Goal: Use online tool/utility: Use online tool/utility

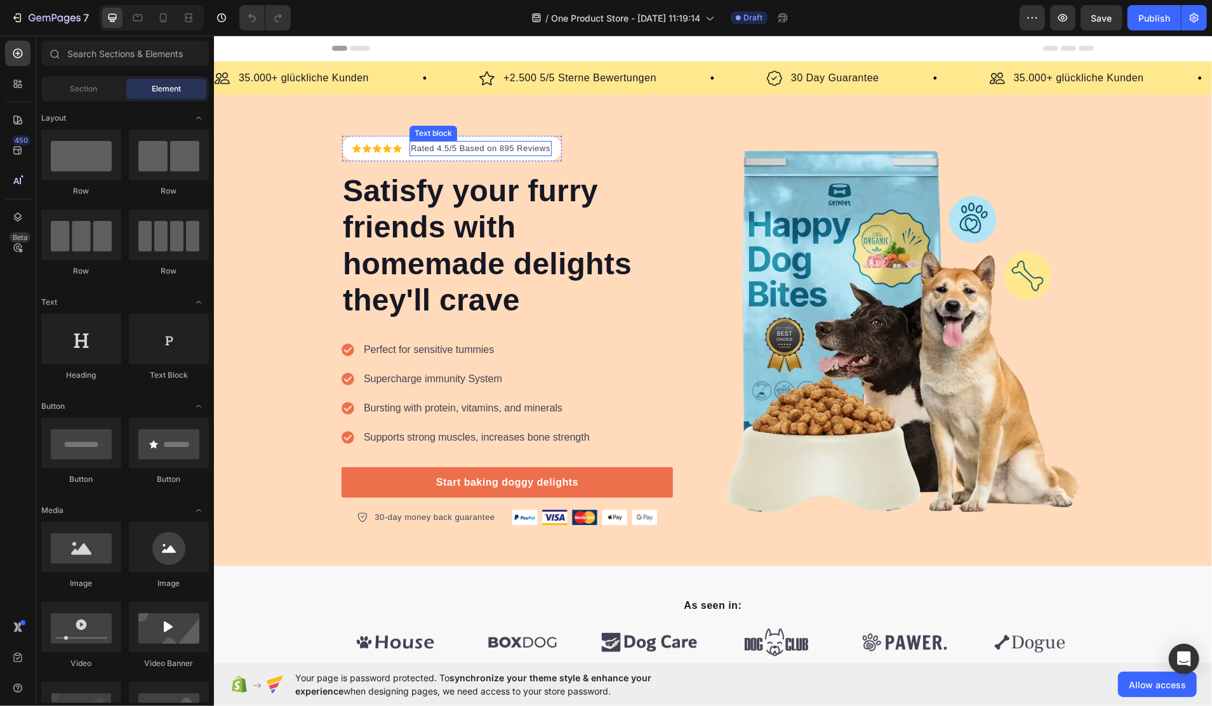
click at [476, 148] on p "Rated 4.5/5 Based on 895 Reviews" at bounding box center [480, 148] width 140 height 13
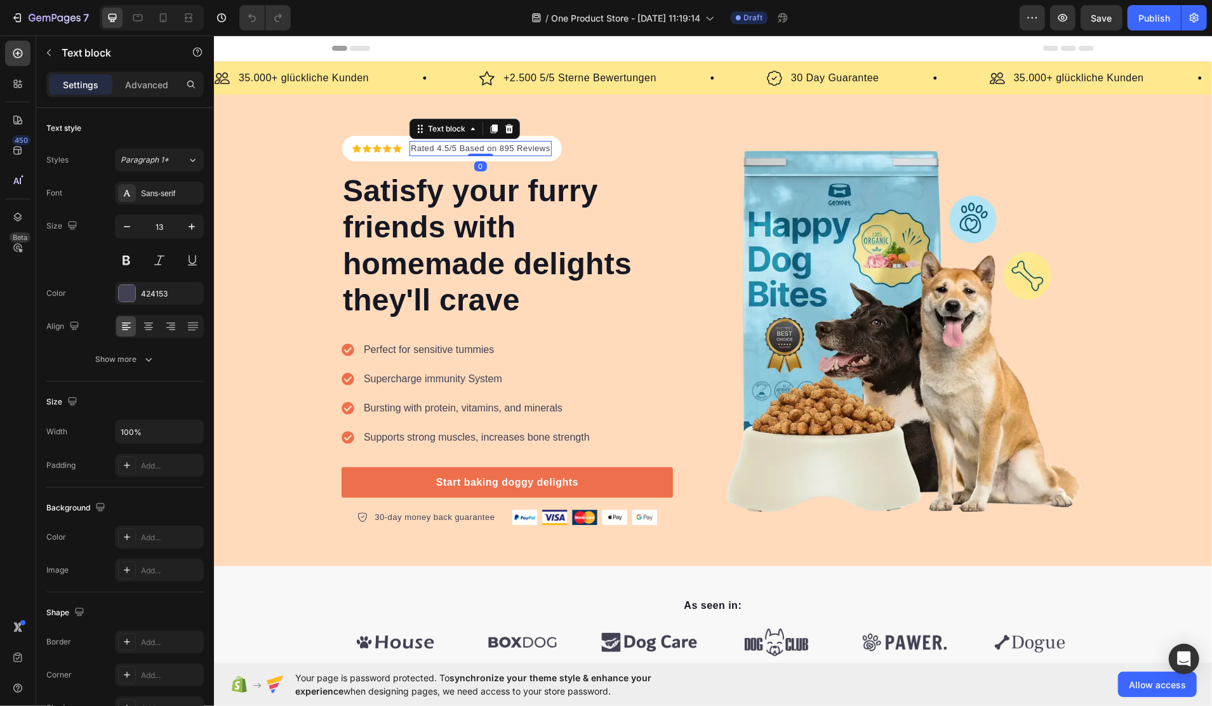
click at [476, 148] on p "Rated 4.5/5 Based on 895 Reviews" at bounding box center [480, 148] width 140 height 13
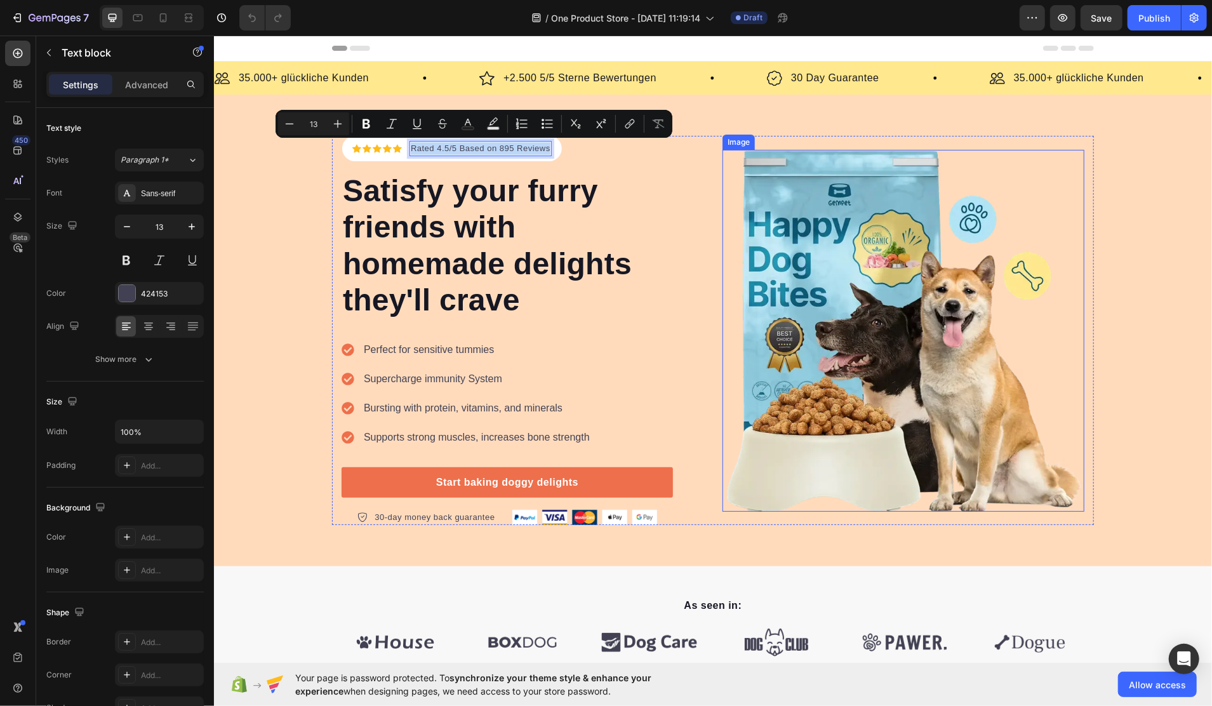
click at [939, 321] on img at bounding box center [903, 330] width 362 height 362
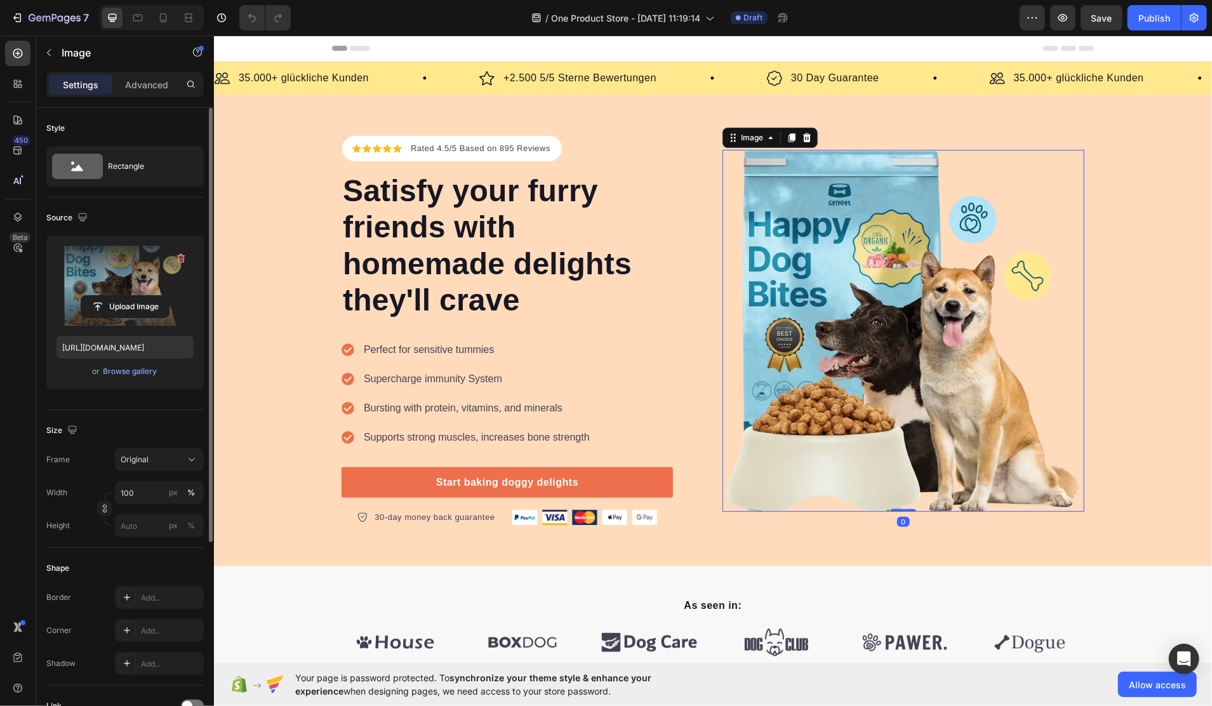
click at [109, 285] on label at bounding box center [125, 286] width 137 height 80
click at [109, 296] on input "file" at bounding box center [125, 307] width 88 height 22
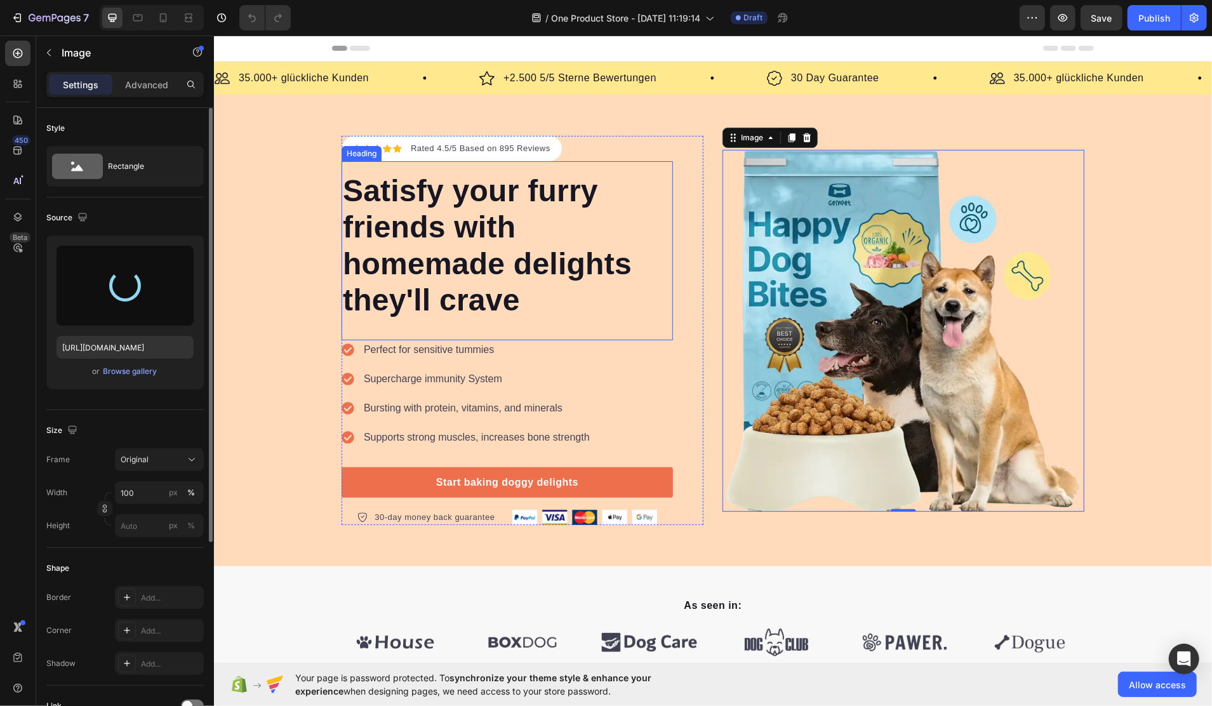
click at [500, 213] on p "Satisfy your furry friends with homemade delights they'll crave" at bounding box center [506, 245] width 329 height 146
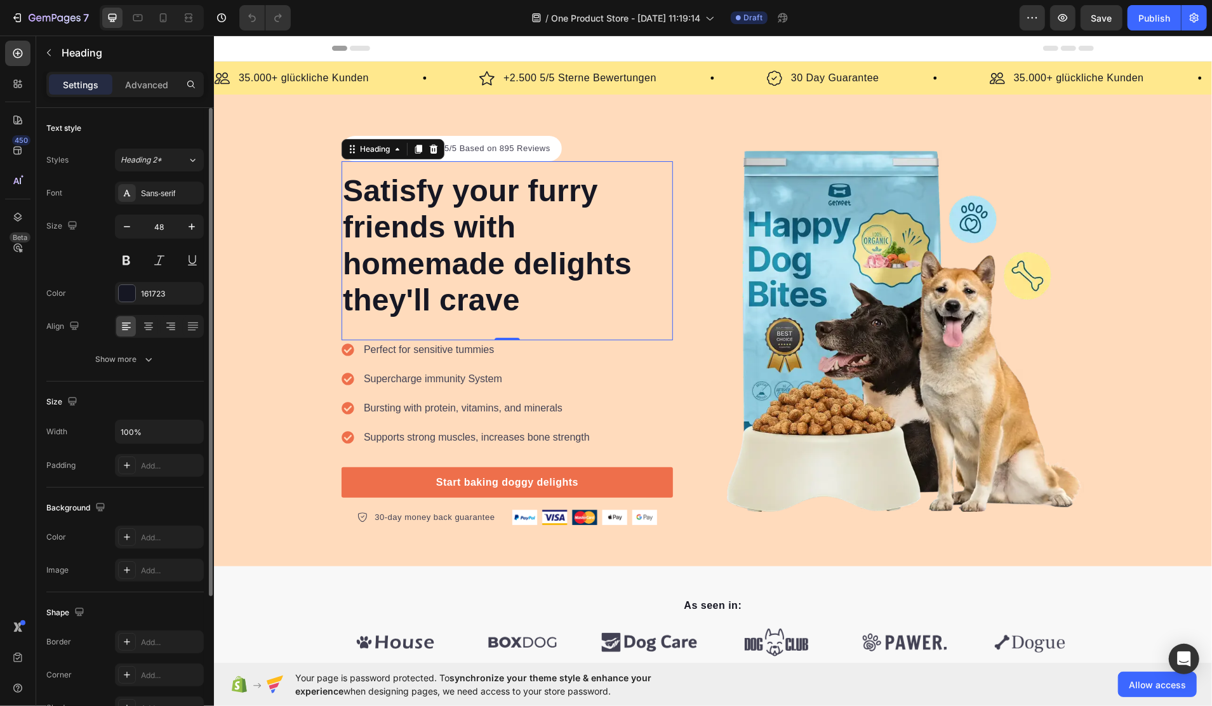
click at [377, 211] on p "Satisfy your furry friends with homemade delights they'll crave" at bounding box center [506, 245] width 329 height 146
click at [376, 211] on p "Satisfy your furry friends with homemade delights they'll crave" at bounding box center [506, 245] width 329 height 146
click at [375, 210] on p "Satisfy your furry friends with homemade delights they'll crave" at bounding box center [506, 245] width 329 height 146
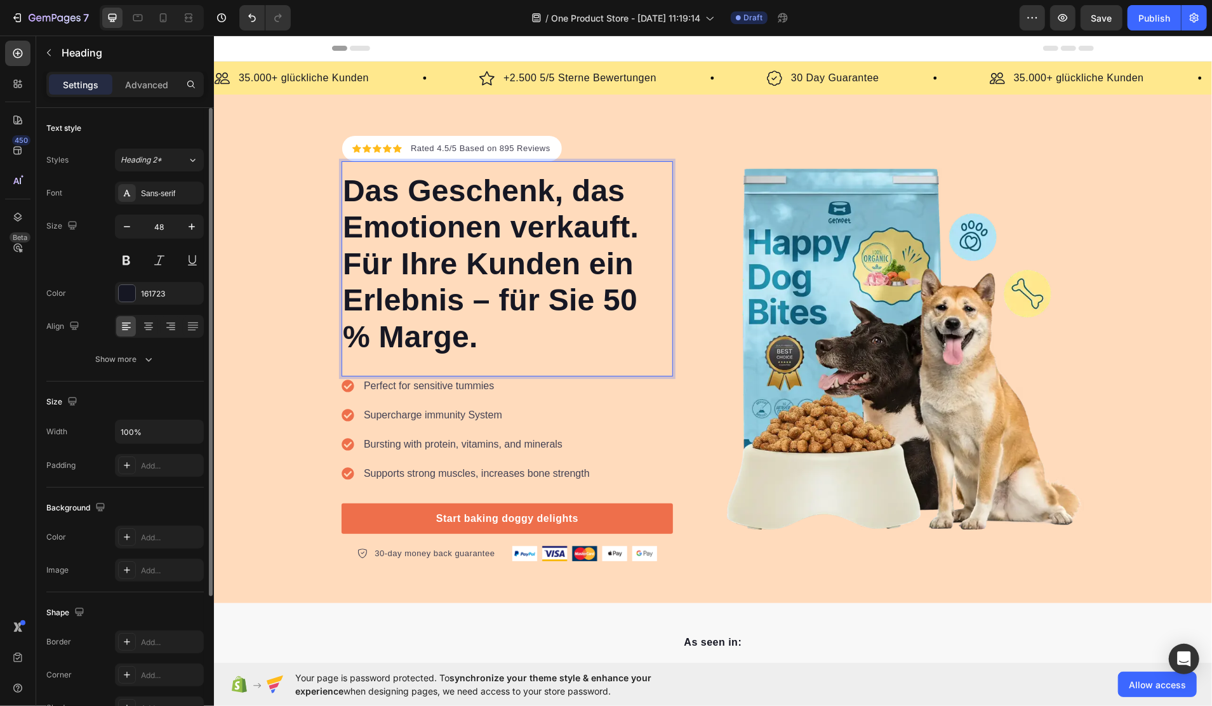
click at [634, 234] on p "Das Geschenk, das Emotionen verkauft. Für Ihre Kunden ein Erlebnis – für Sie 50…" at bounding box center [506, 263] width 329 height 183
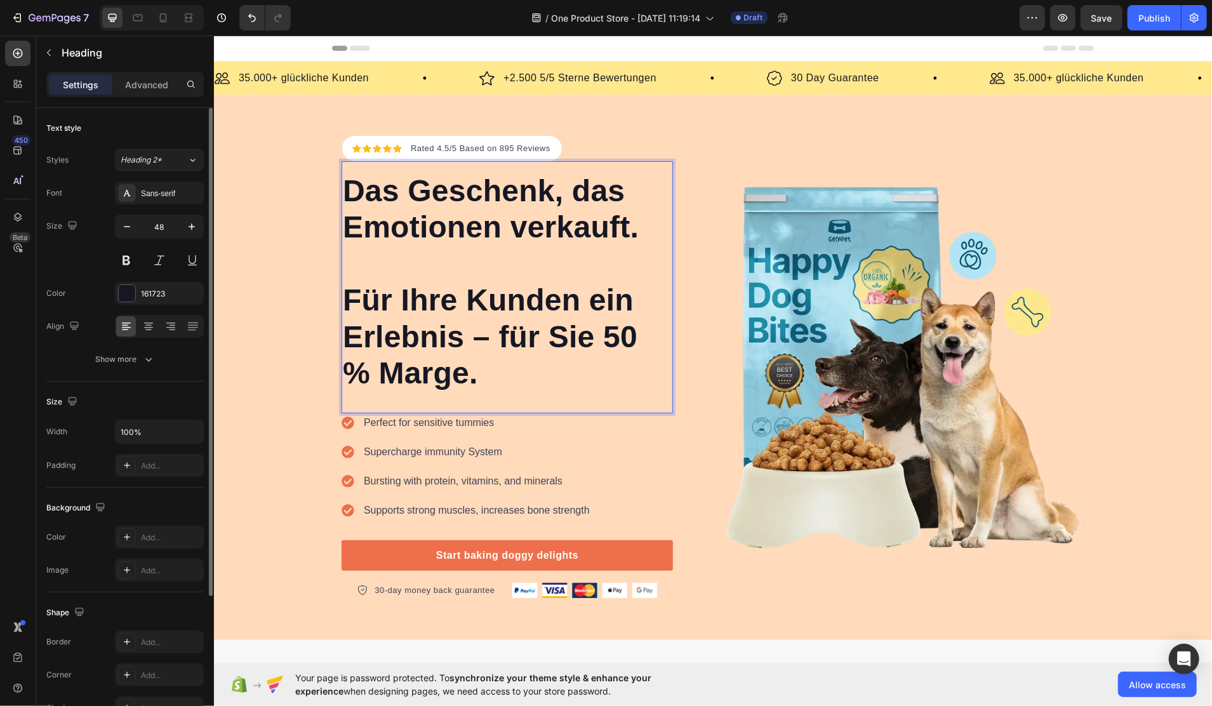
click at [494, 385] on p "Das Geschenk, das Emotionen verkauft. ⁠⁠⁠⁠⁠⁠⁠ Für Ihre Kunden ein Erlebnis – fü…" at bounding box center [506, 282] width 329 height 220
click at [549, 347] on p "Das Geschenk, das Emotionen verkauft. Für Ihre Kunden ein Erlebnis – für Sie 50…" at bounding box center [506, 282] width 329 height 220
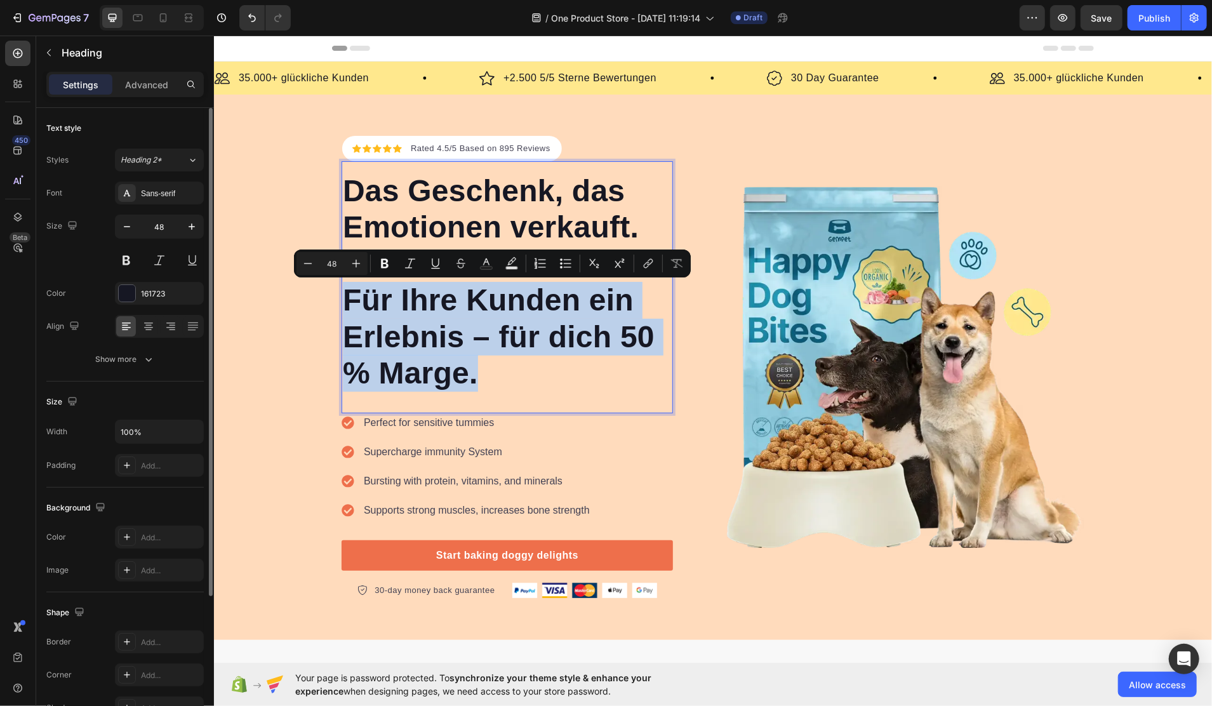
drag, startPoint x: 544, startPoint y: 384, endPoint x: 335, endPoint y: 283, distance: 231.5
click at [342, 283] on p "Das Geschenk, das Emotionen verkauft. Für Ihre Kunden ein Erlebnis – für dich 5…" at bounding box center [506, 282] width 329 height 220
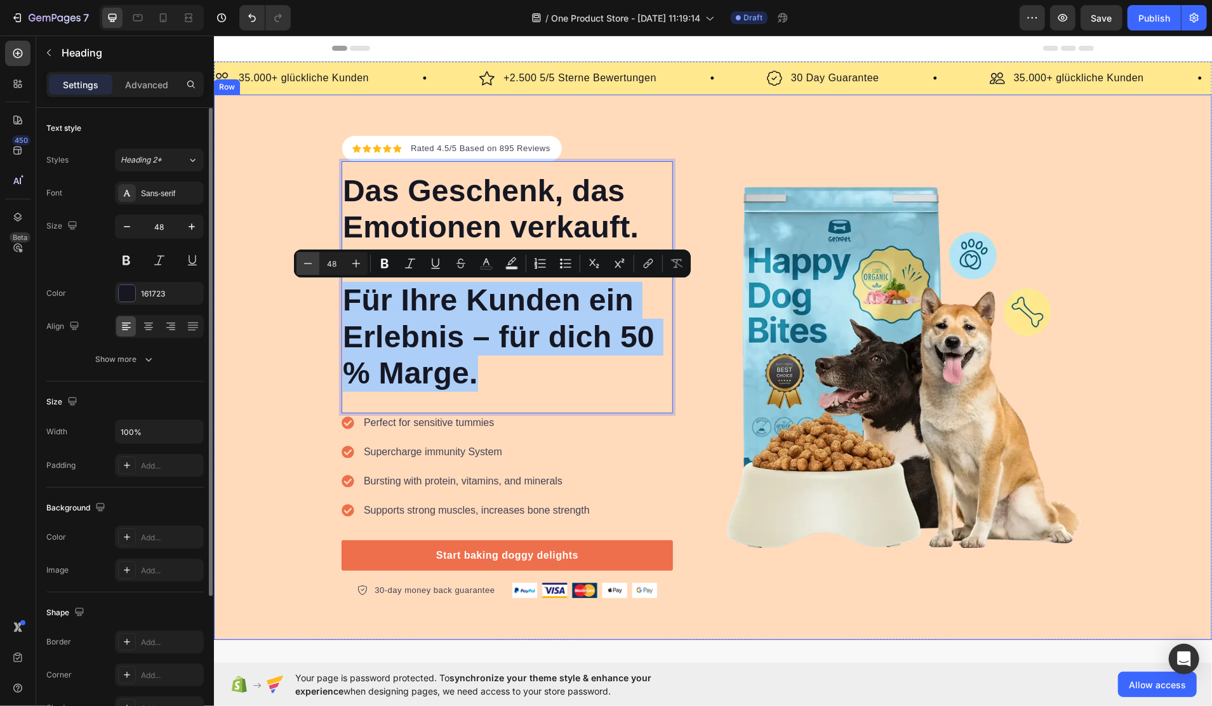
click at [300, 258] on button "Minus" at bounding box center [308, 263] width 23 height 23
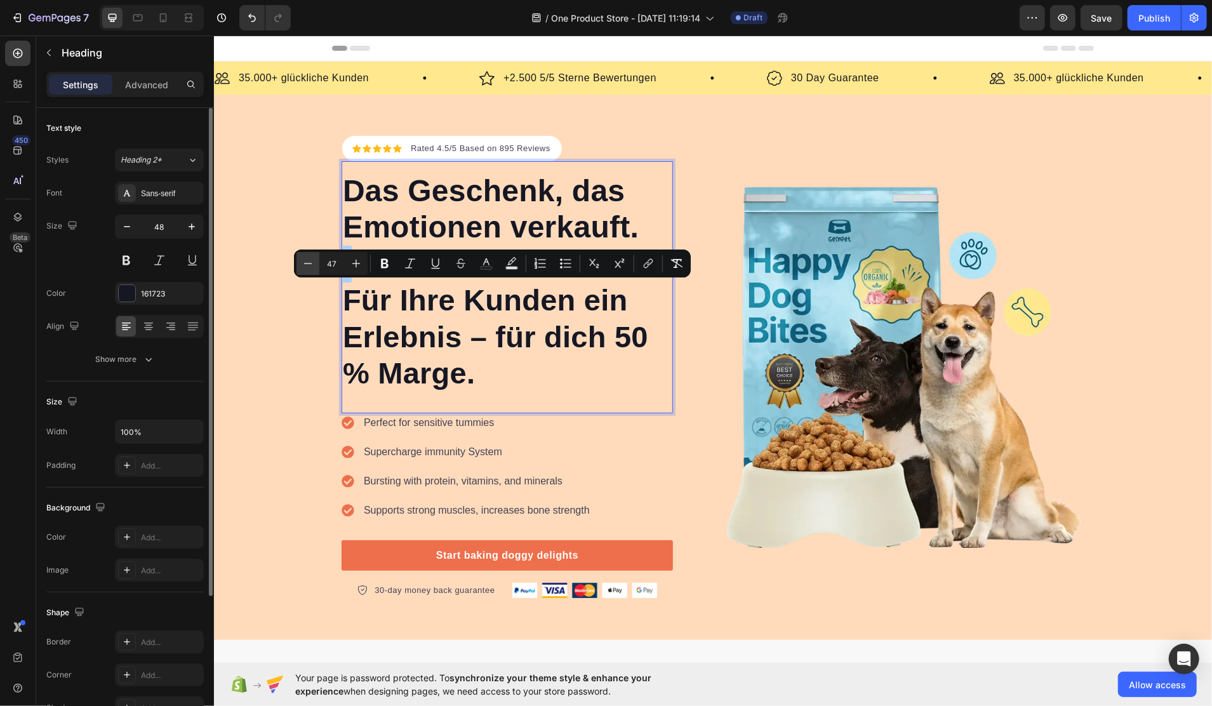
click at [300, 258] on button "Minus" at bounding box center [308, 263] width 23 height 23
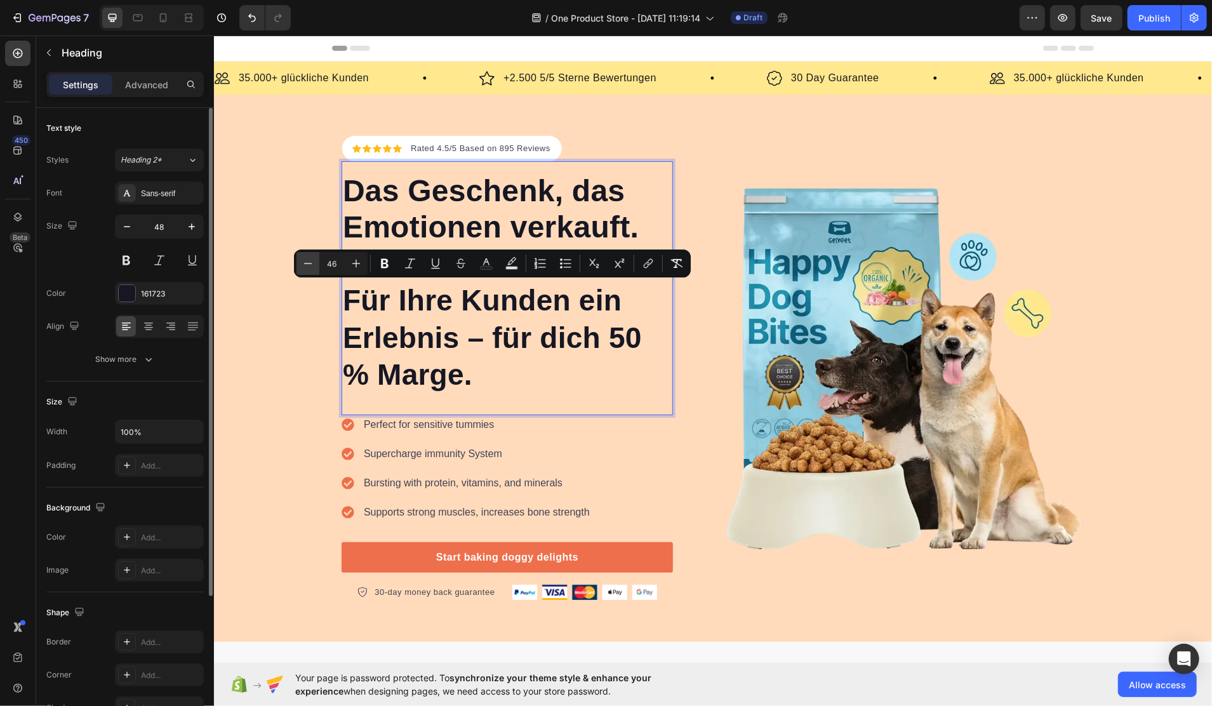
click at [300, 258] on button "Minus" at bounding box center [308, 263] width 23 height 23
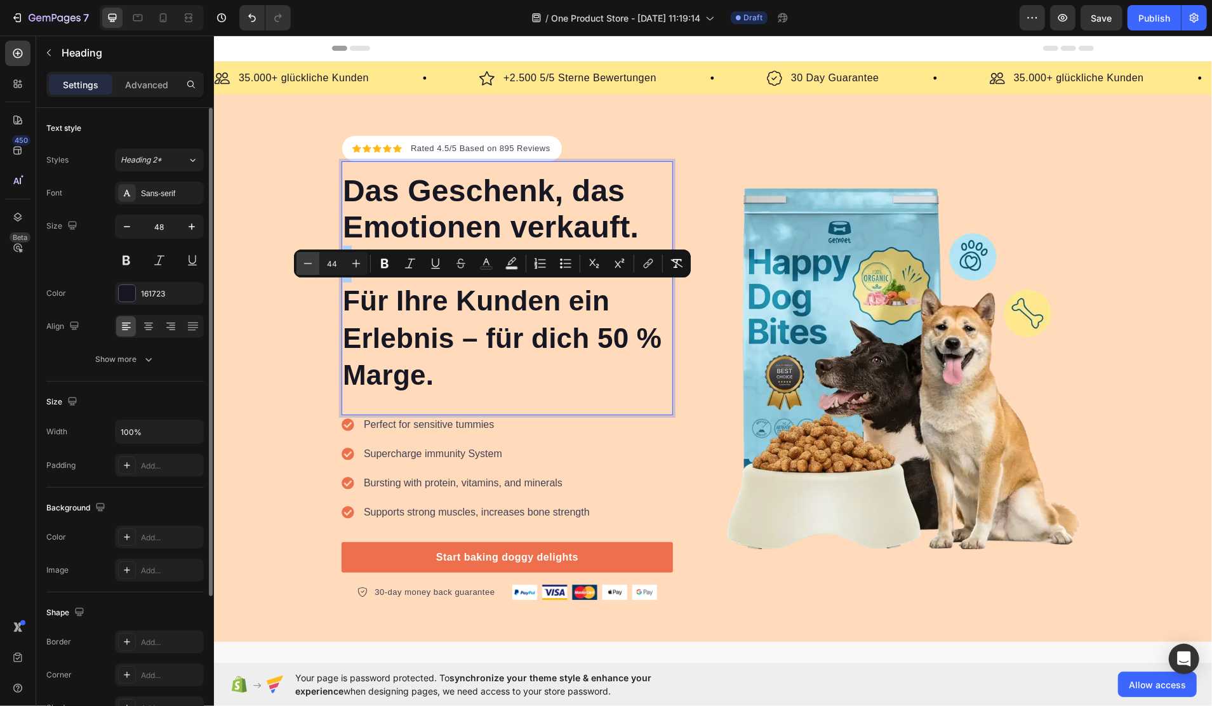
click at [300, 258] on button "Minus" at bounding box center [308, 263] width 23 height 23
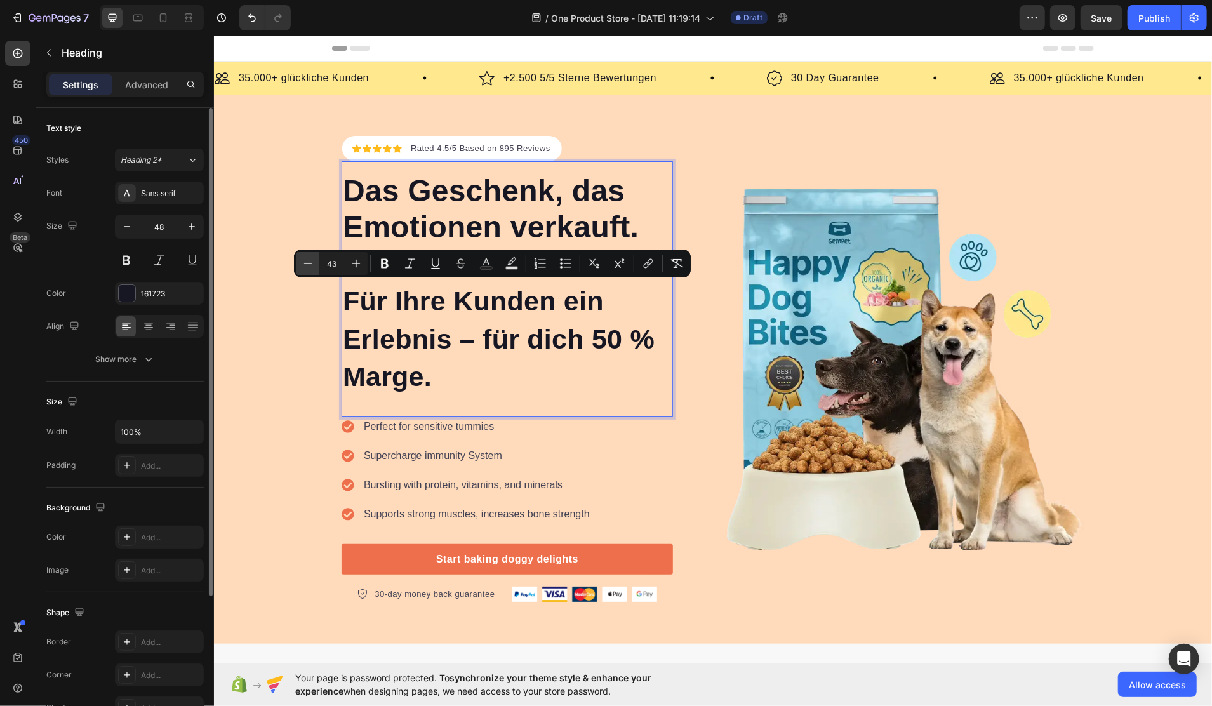
click at [300, 258] on button "Minus" at bounding box center [308, 263] width 23 height 23
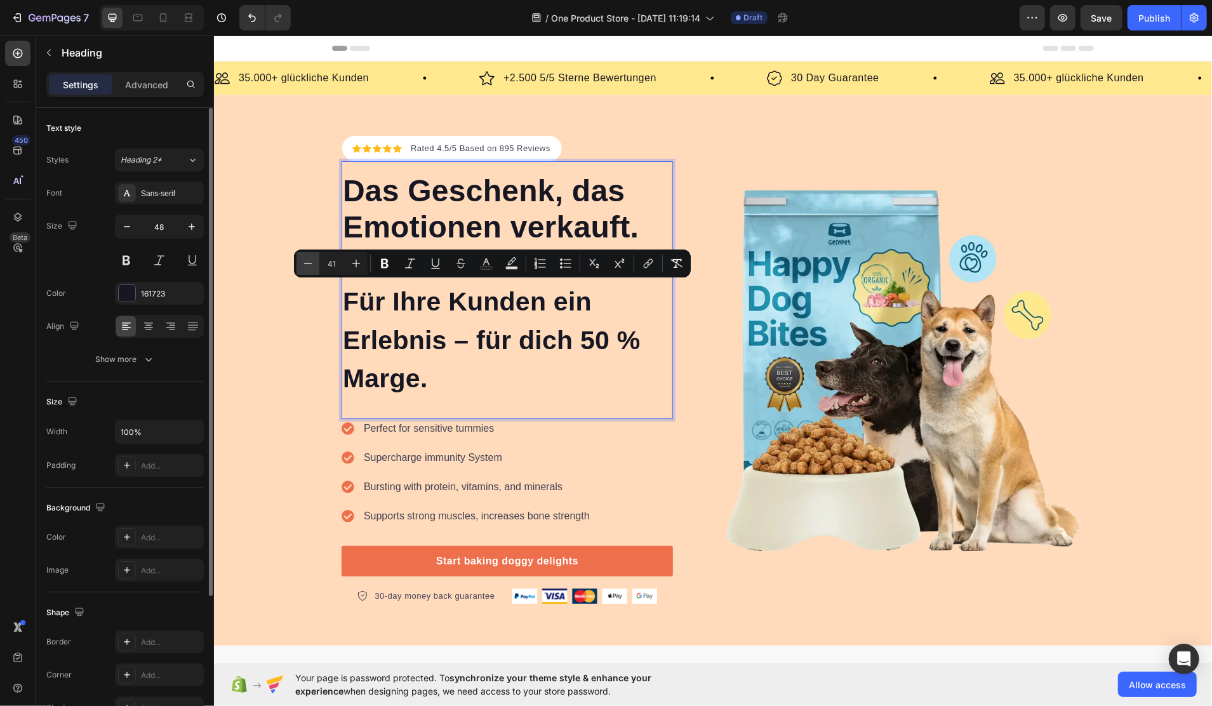
click at [300, 258] on button "Minus" at bounding box center [308, 263] width 23 height 23
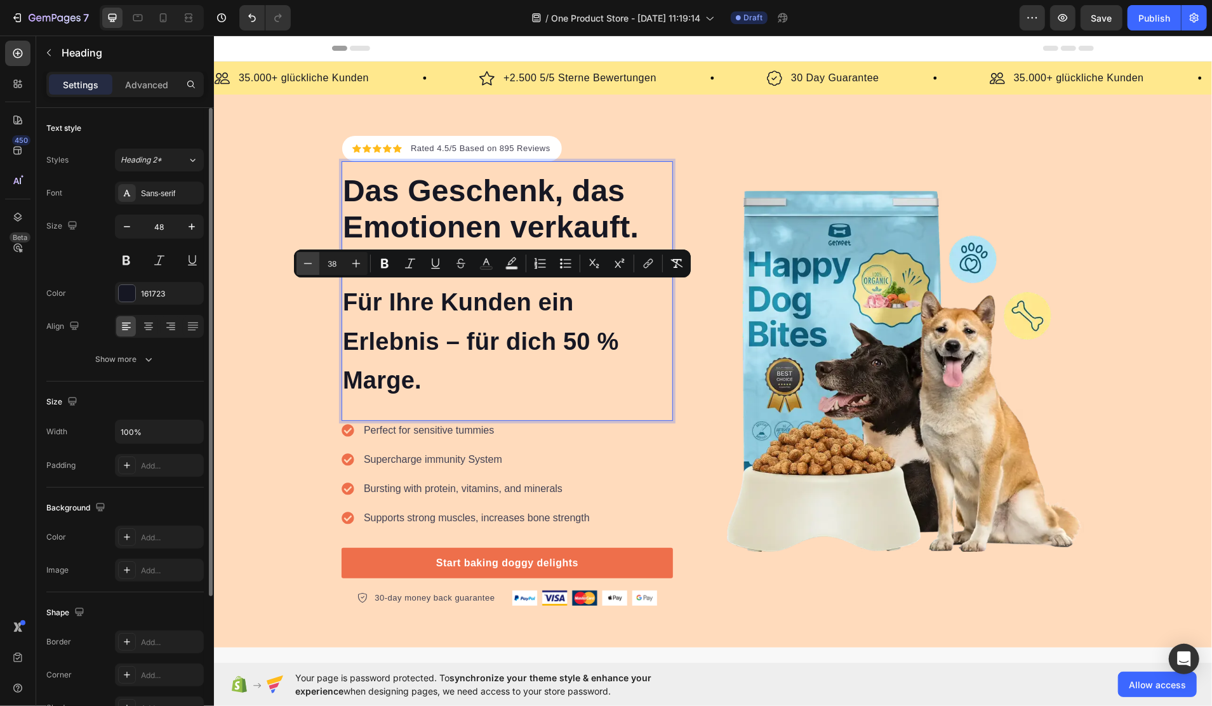
click at [300, 258] on button "Minus" at bounding box center [308, 263] width 23 height 23
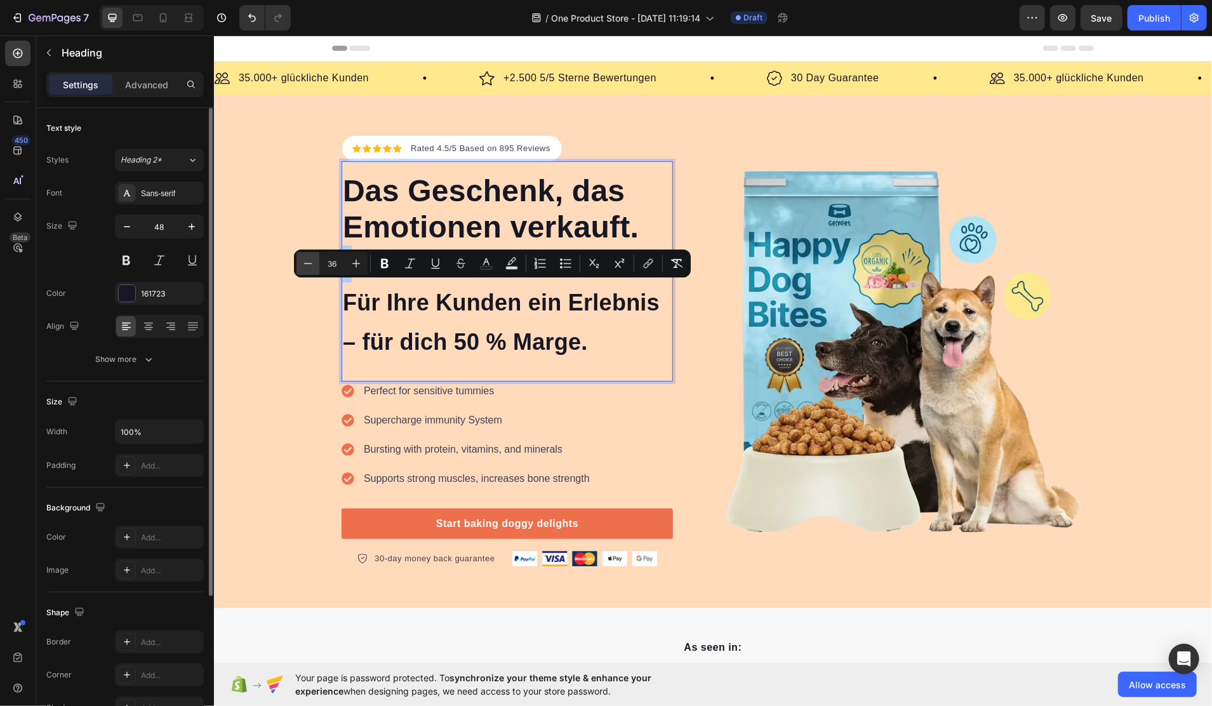
click at [300, 258] on button "Minus" at bounding box center [308, 263] width 23 height 23
type input "35"
click at [490, 329] on p "Das Geschenk, das Emotionen verkauft. Für Ihre Kunden ein Erlebnis – für dich 5…" at bounding box center [506, 266] width 329 height 188
click at [714, 368] on div "Icon Icon Icon Icon Icon Icon List Hoz Rated 4.5/5 Based on 895 Reviews Text bl…" at bounding box center [712, 350] width 762 height 431
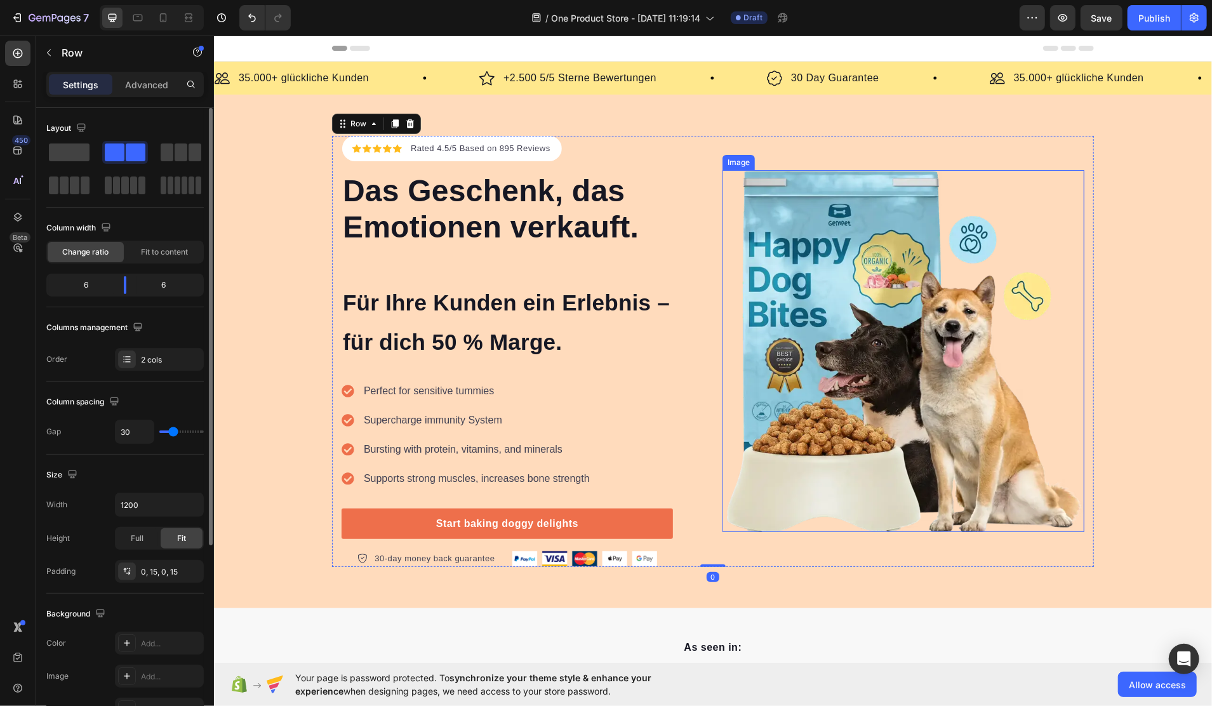
click at [863, 382] on img at bounding box center [903, 351] width 362 height 362
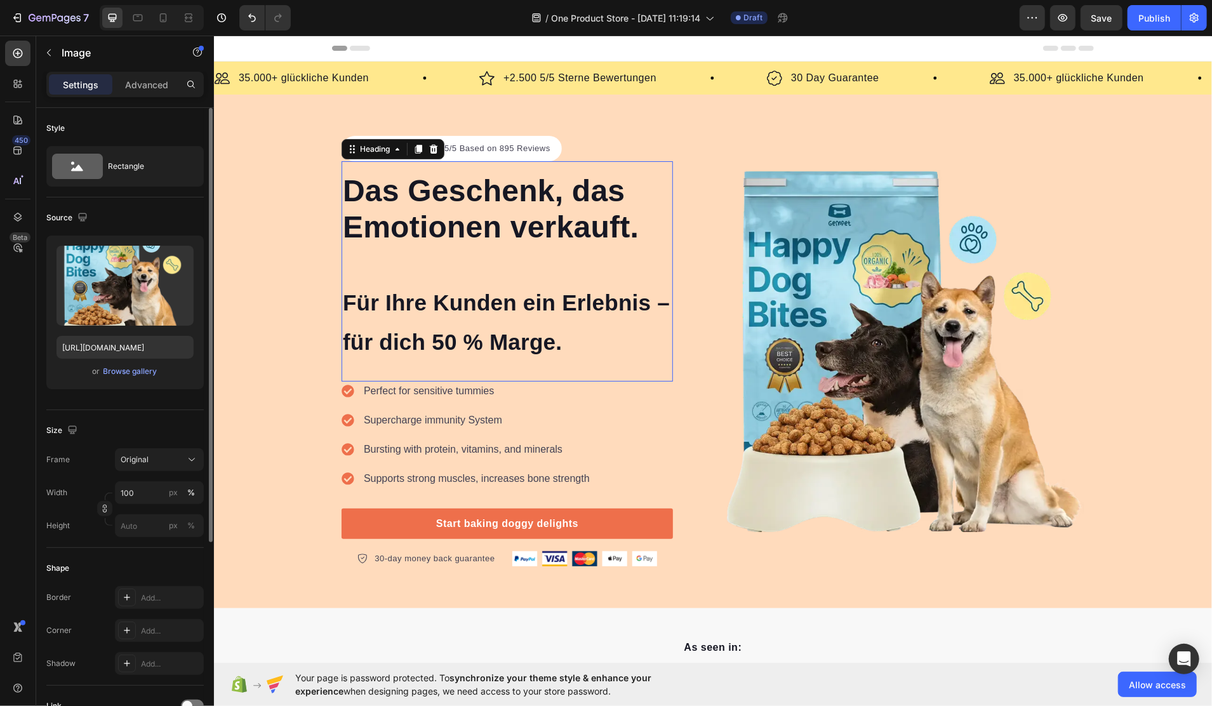
click at [495, 343] on span "Für Ihre Kunden ein Erlebnis – für dich 50 % Marge." at bounding box center [505, 322] width 327 height 64
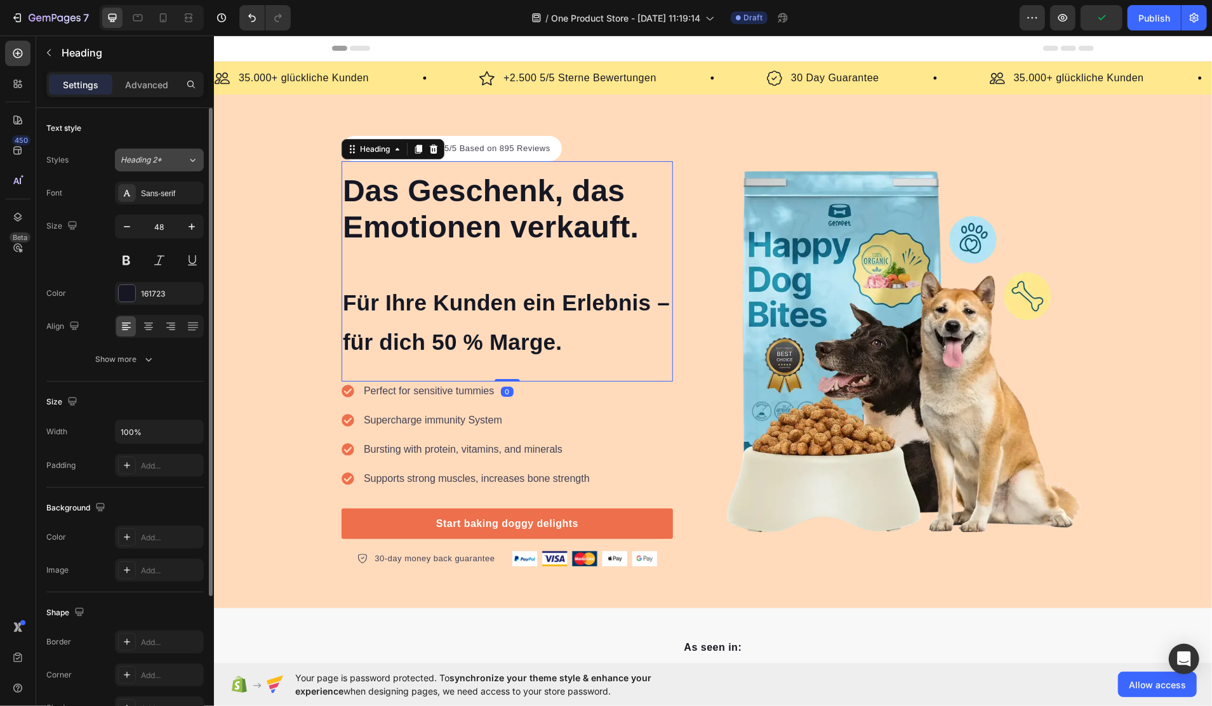
click at [186, 159] on button "Heading 2*" at bounding box center [159, 160] width 89 height 23
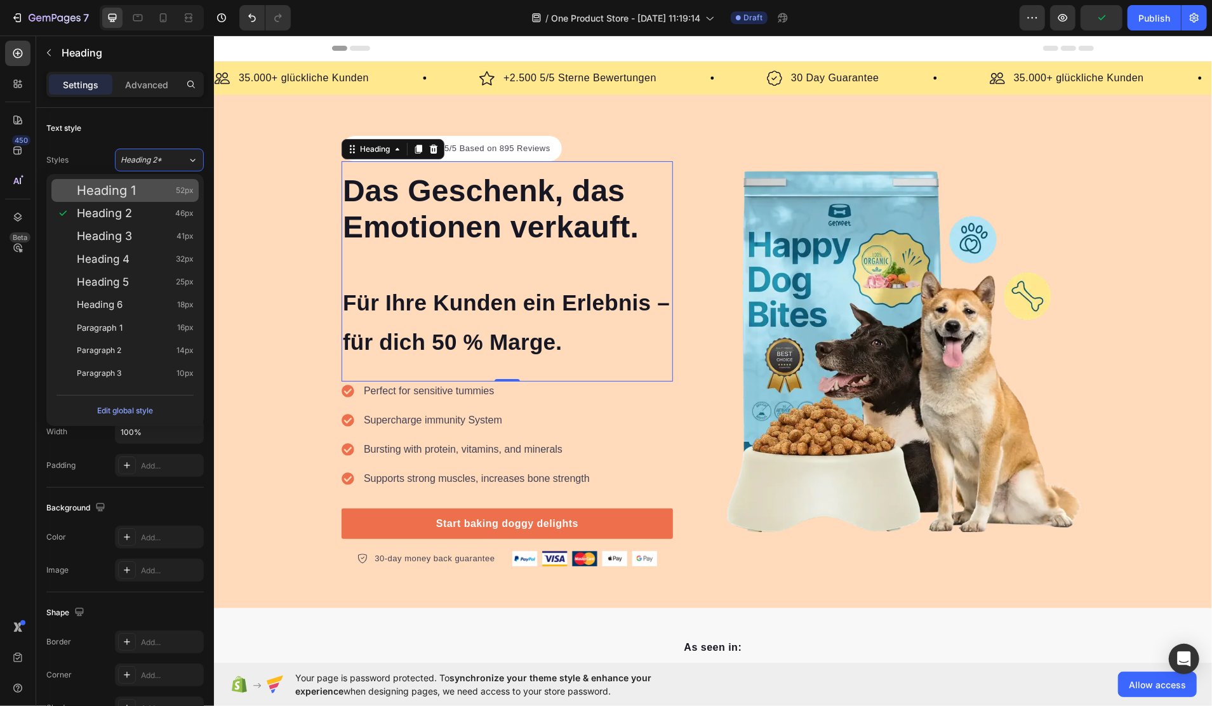
click at [146, 193] on div "Heading 1 52px" at bounding box center [135, 190] width 117 height 13
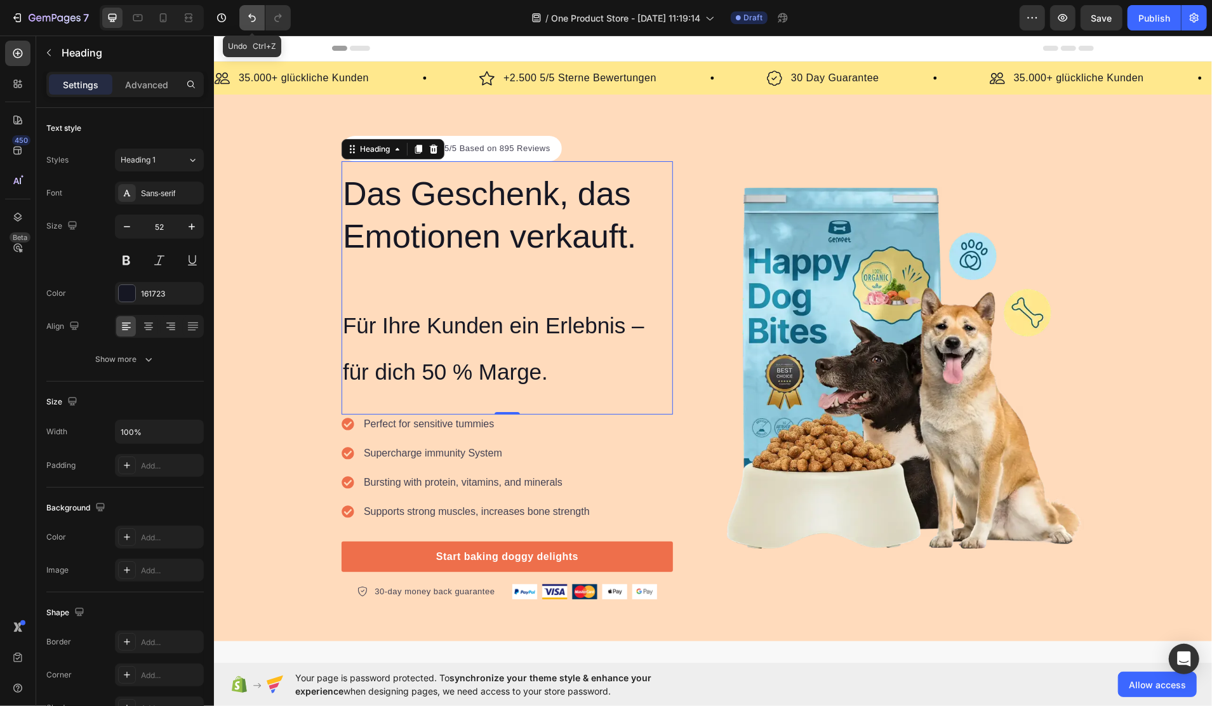
drag, startPoint x: 253, startPoint y: 13, endPoint x: 251, endPoint y: 88, distance: 75.0
click at [253, 13] on icon "Undo/Redo" at bounding box center [252, 17] width 13 height 13
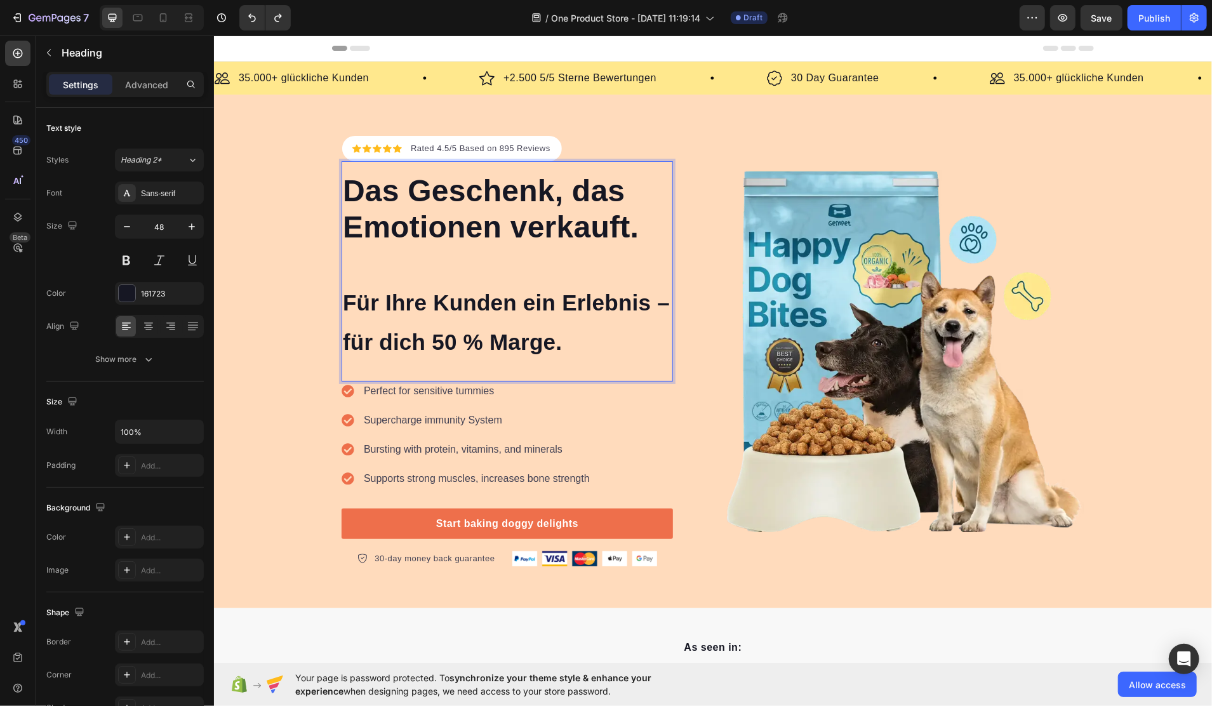
click at [599, 214] on p "Das Geschenk, das Emotionen verkauft. Für Ihre Kunden ein Erlebnis – für dich 5…" at bounding box center [506, 266] width 329 height 188
click at [540, 335] on span "Für Ihre Kunden ein Erlebnis – für dich 50 % Marge." at bounding box center [505, 322] width 327 height 64
click at [560, 352] on p "Das Geschenk, das Emotionen verkauft. Für Ihre Kunden ein Erlebnis – für dich 5…" at bounding box center [506, 266] width 329 height 188
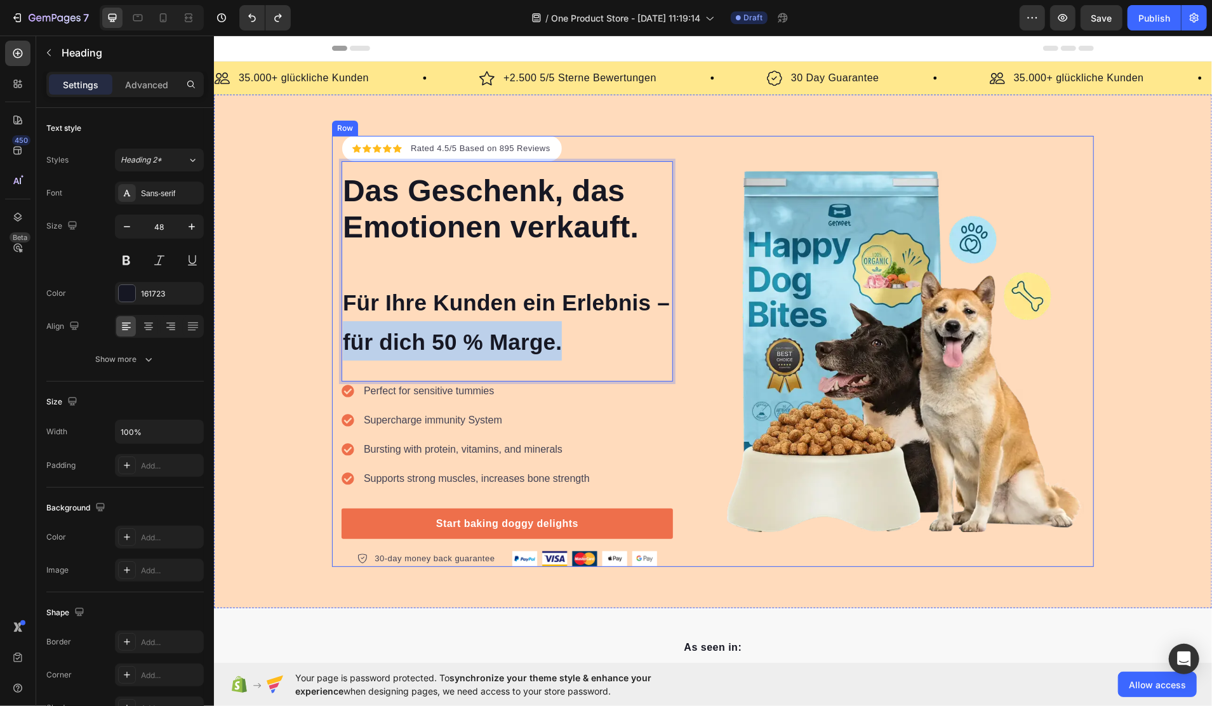
drag, startPoint x: 574, startPoint y: 349, endPoint x: 332, endPoint y: 321, distance: 243.6
click at [332, 321] on div "Icon Icon Icon Icon Icon Icon List Hoz Rated 4.5/5 Based on 895 Reviews Text bl…" at bounding box center [712, 350] width 762 height 431
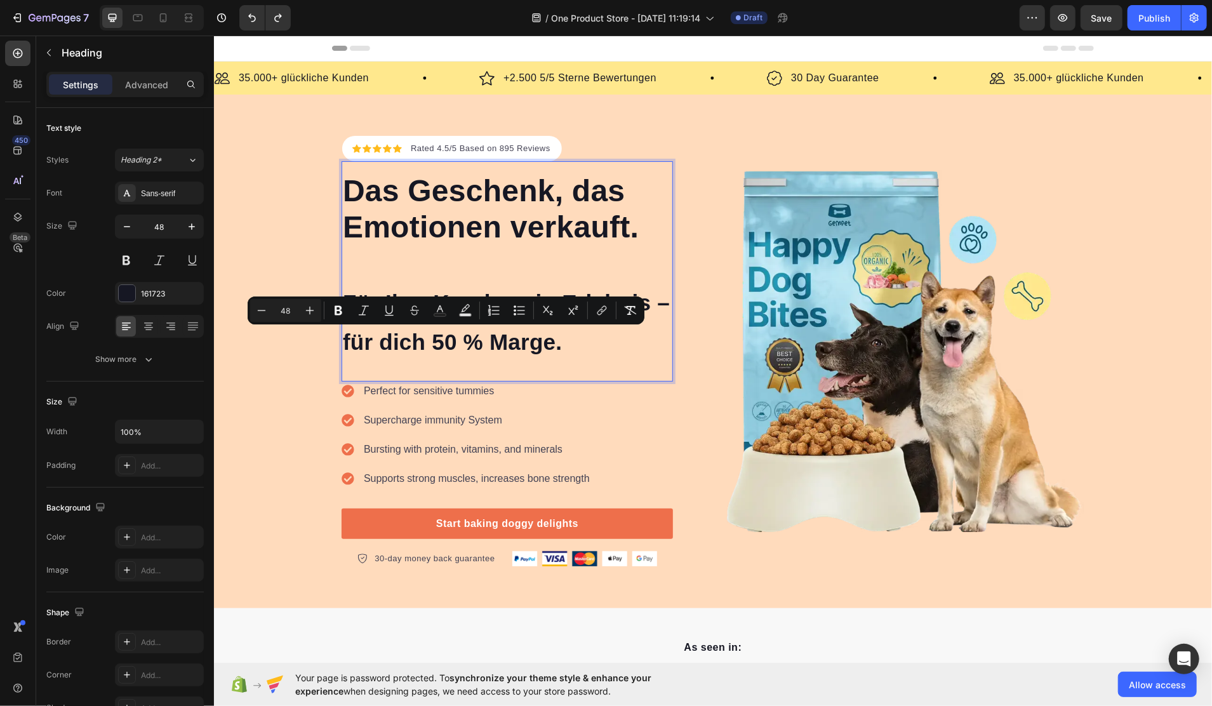
click at [373, 274] on p "Das Geschenk, das Emotionen verkauft. Für Ihre Kunden ein Erlebnis – für dich 5…" at bounding box center [506, 266] width 329 height 188
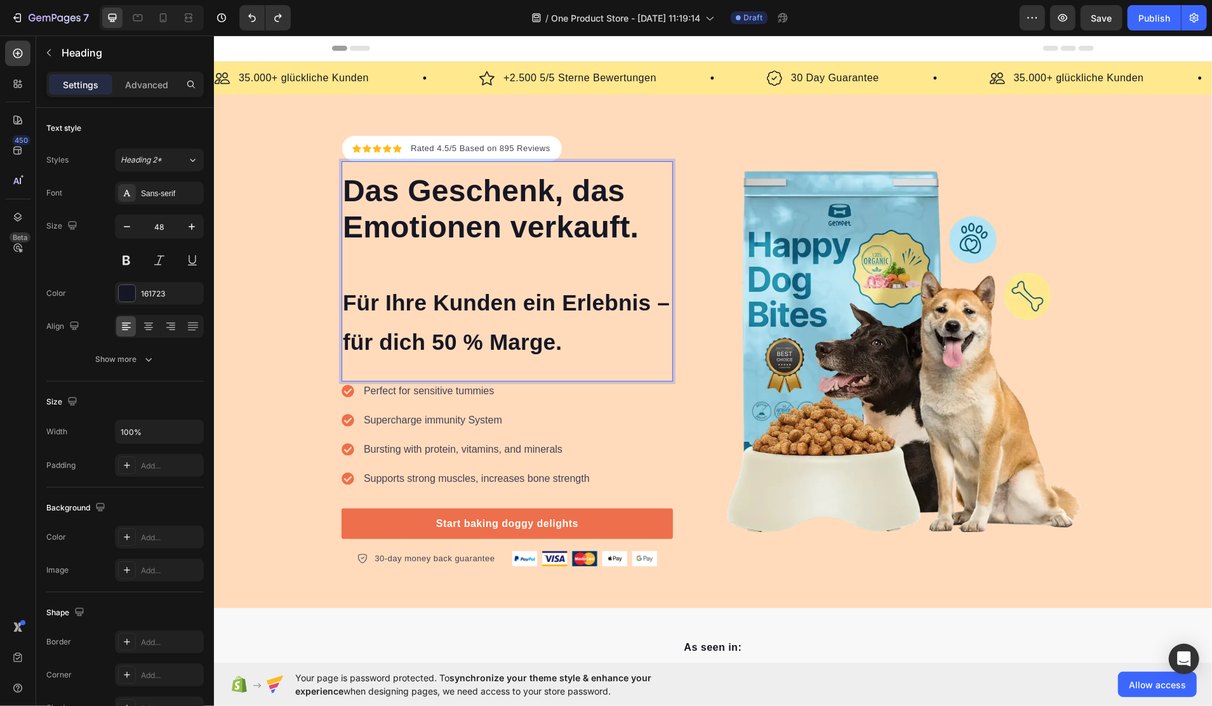
click at [389, 304] on span "Für Ihre Kunden ein Erlebnis – für dich 50 % Marge." at bounding box center [505, 322] width 327 height 64
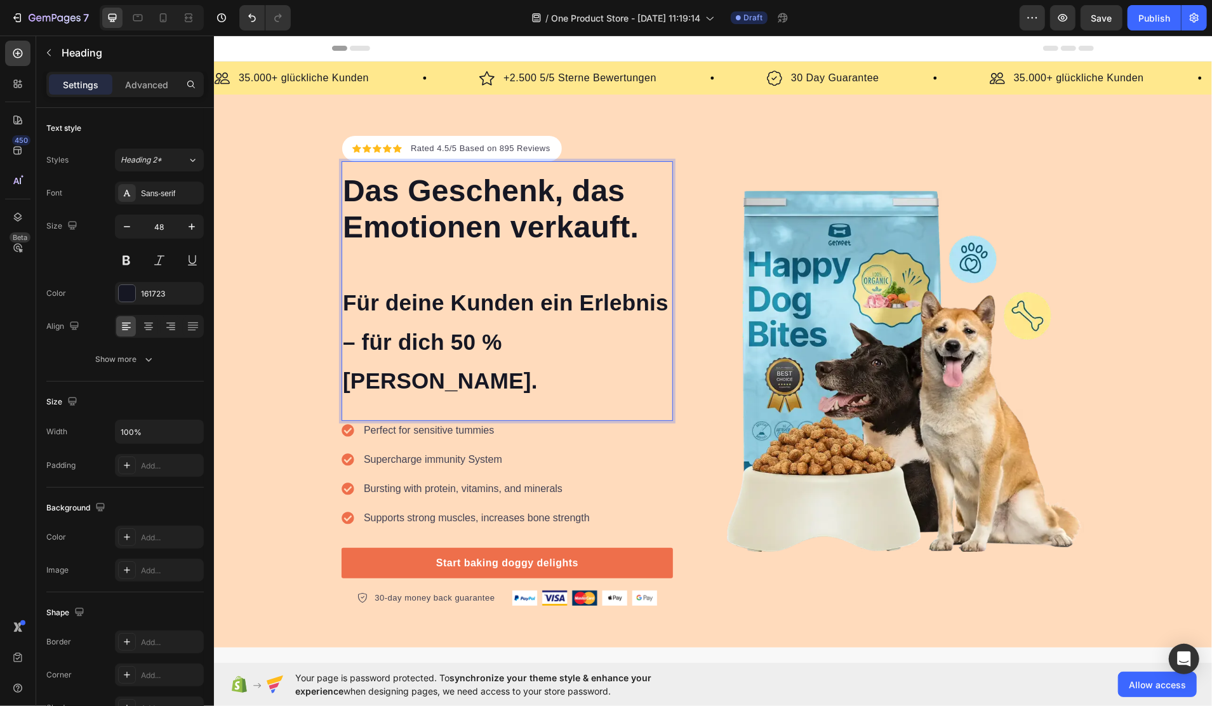
click at [652, 302] on span "Für deine Kunden ein Erlebnis – für dich 50 % [PERSON_NAME]." at bounding box center [505, 341] width 326 height 103
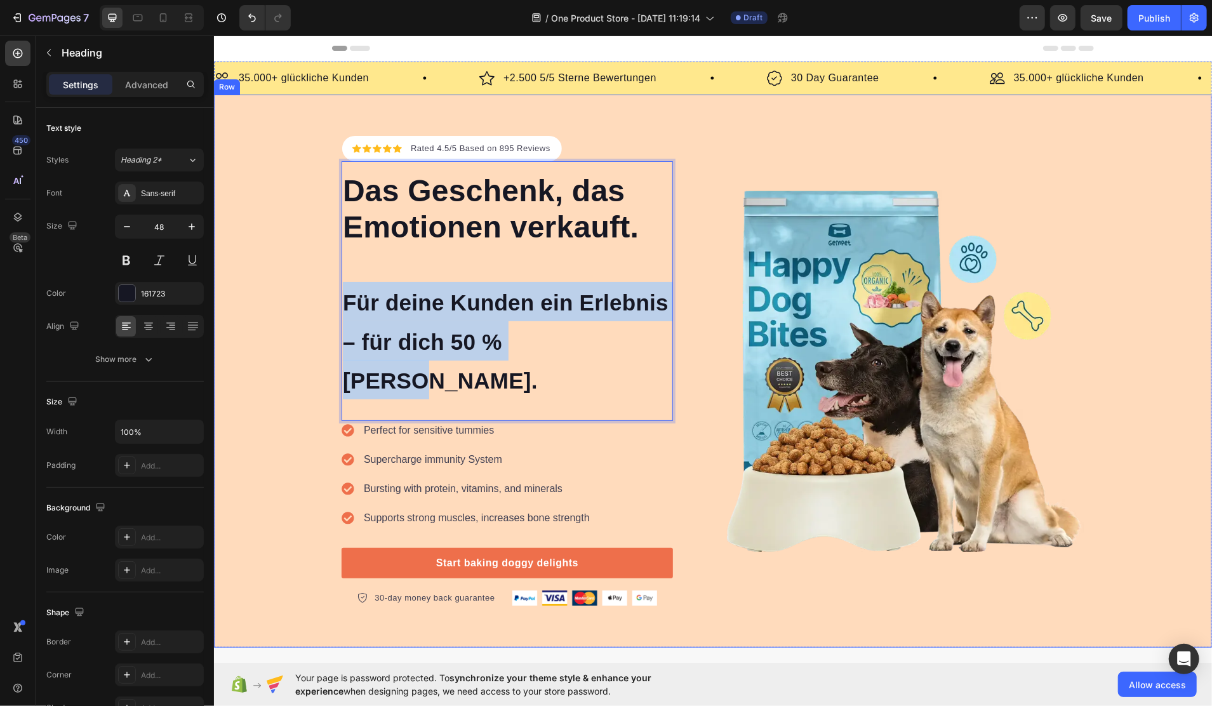
drag, startPoint x: 581, startPoint y: 356, endPoint x: 309, endPoint y: 304, distance: 277.4
click at [309, 304] on div "Icon Icon Icon Icon Icon Icon List Hoz Rated 4.5/5 Based on 895 Reviews Text bl…" at bounding box center [712, 370] width 998 height 471
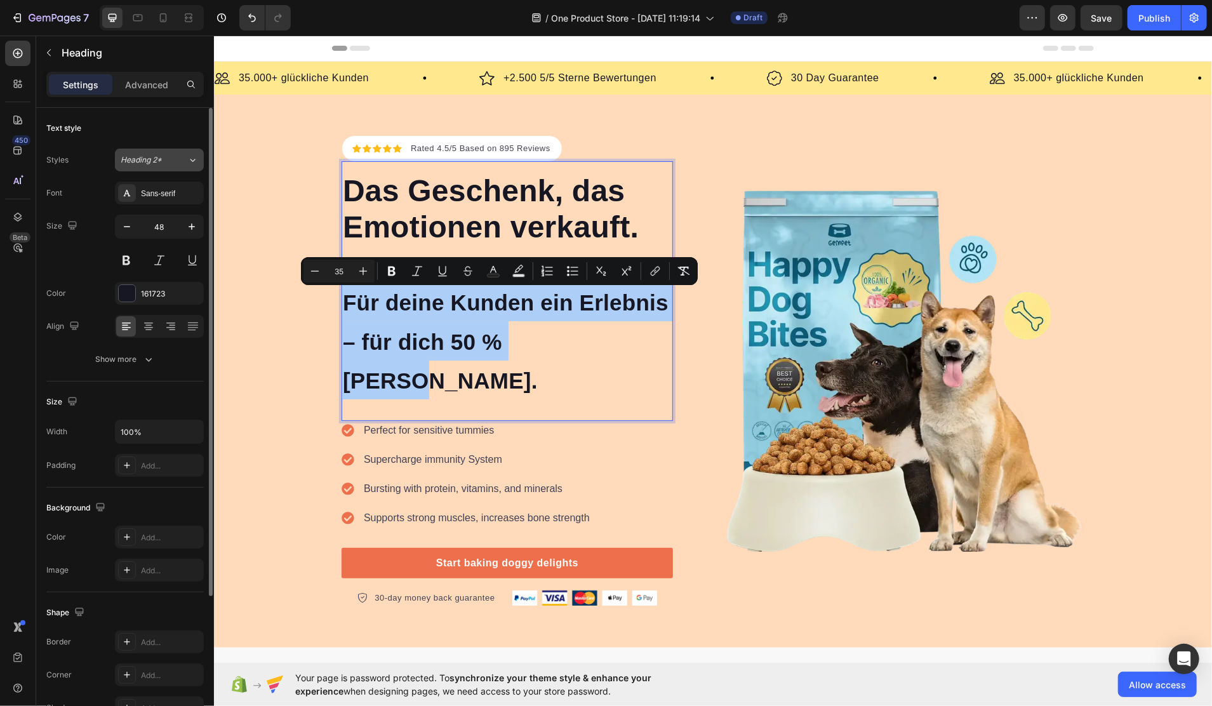
click at [192, 164] on icon at bounding box center [192, 160] width 11 height 13
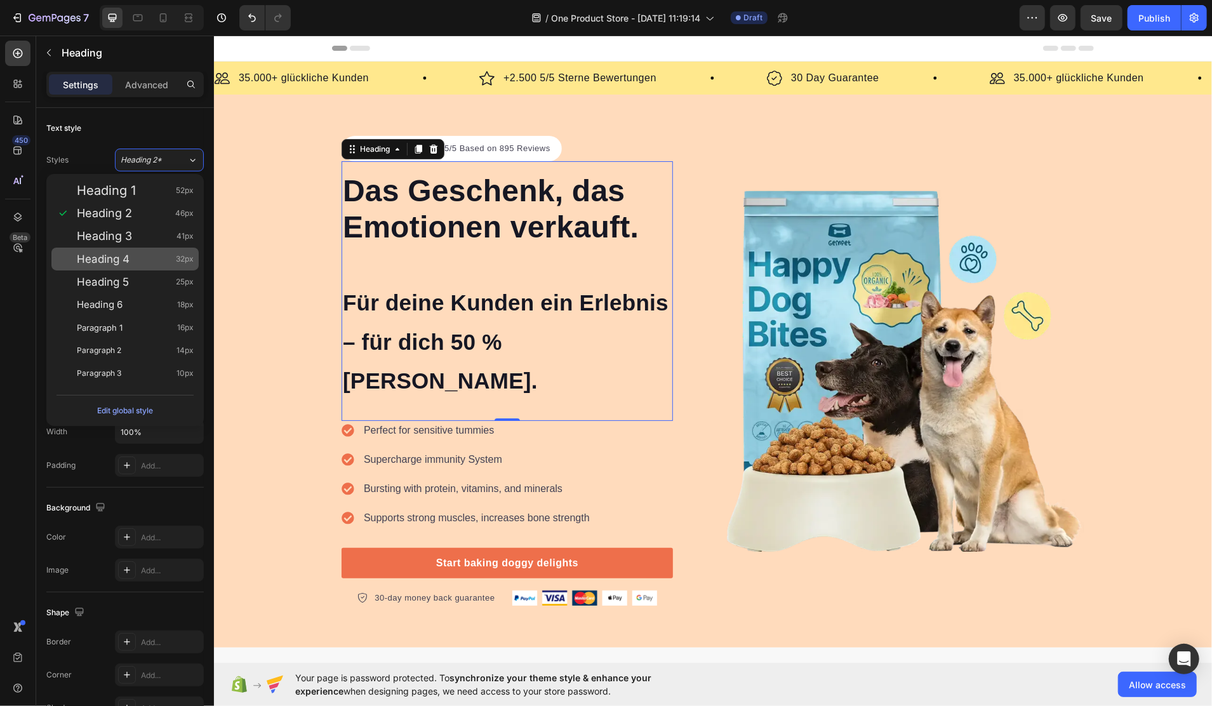
click at [131, 262] on div "Heading 4 32px" at bounding box center [135, 259] width 117 height 13
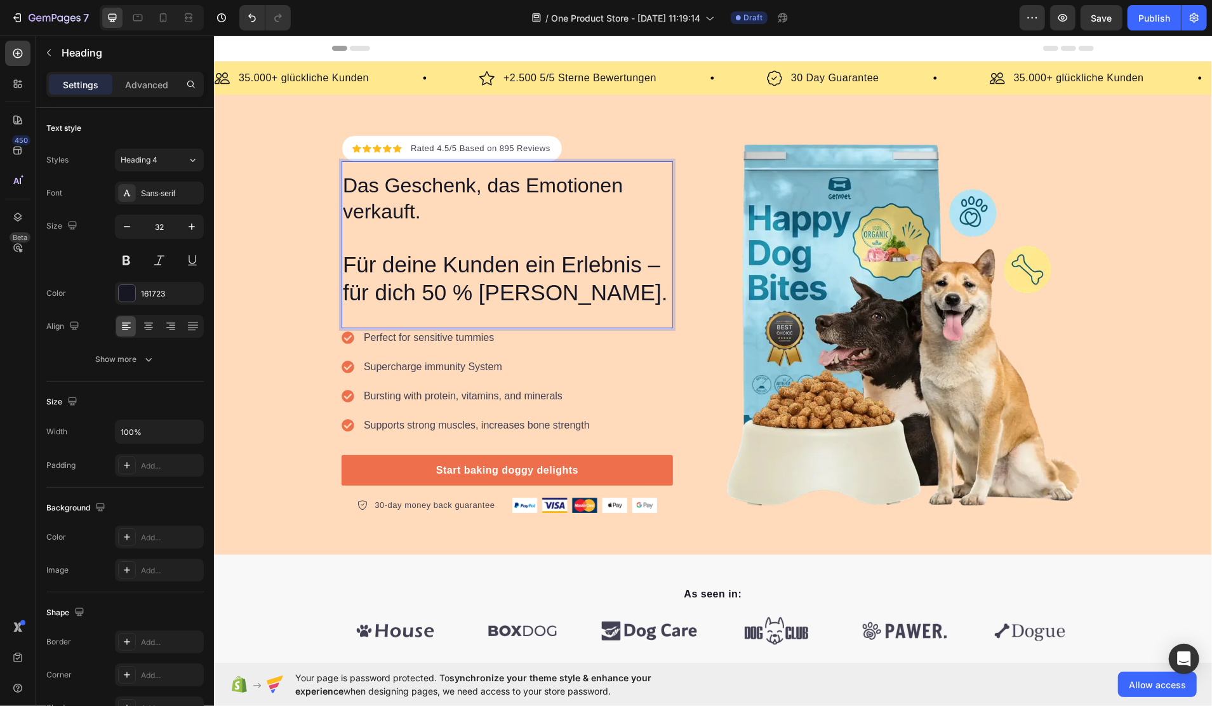
click at [551, 288] on p "Das Geschenk, das Emotionen verkauft. Für deine Kunden ein Erlebnis – für dich …" at bounding box center [506, 239] width 329 height 135
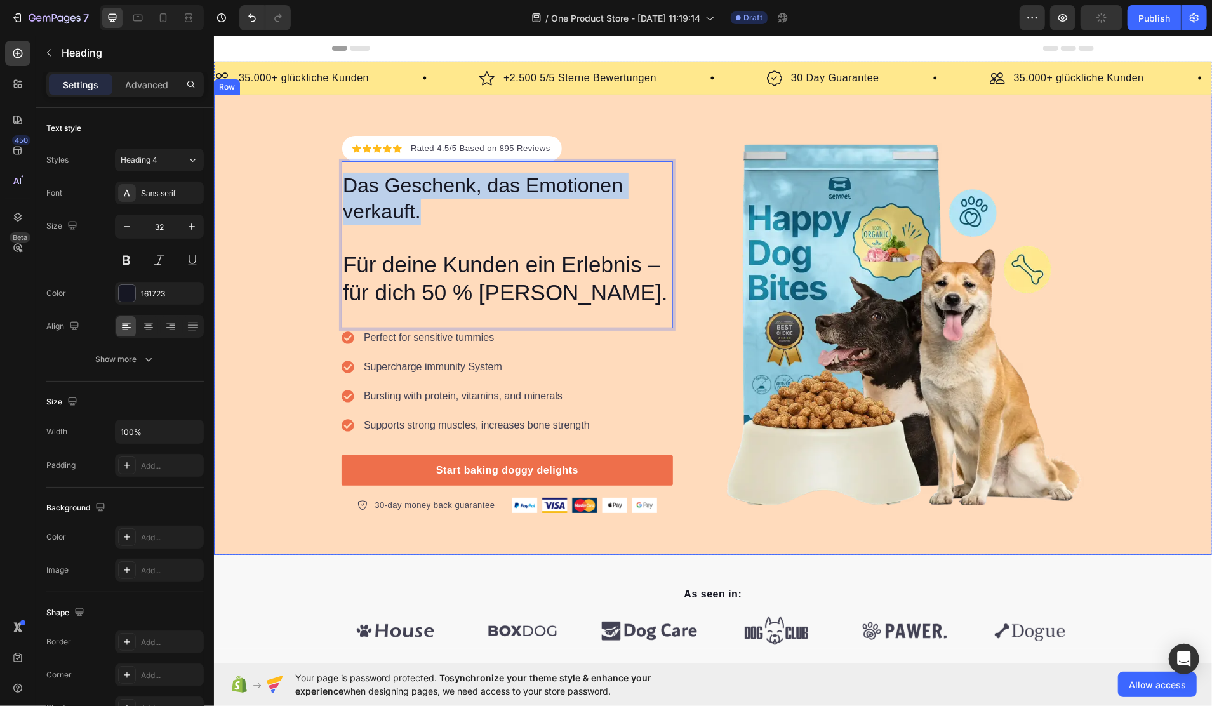
drag, startPoint x: 450, startPoint y: 210, endPoint x: 321, endPoint y: 184, distance: 131.4
click at [321, 184] on div "Icon Icon Icon Icon Icon Icon List Hoz Rated 4.5/5 Based on 895 Reviews Text bl…" at bounding box center [712, 324] width 998 height 378
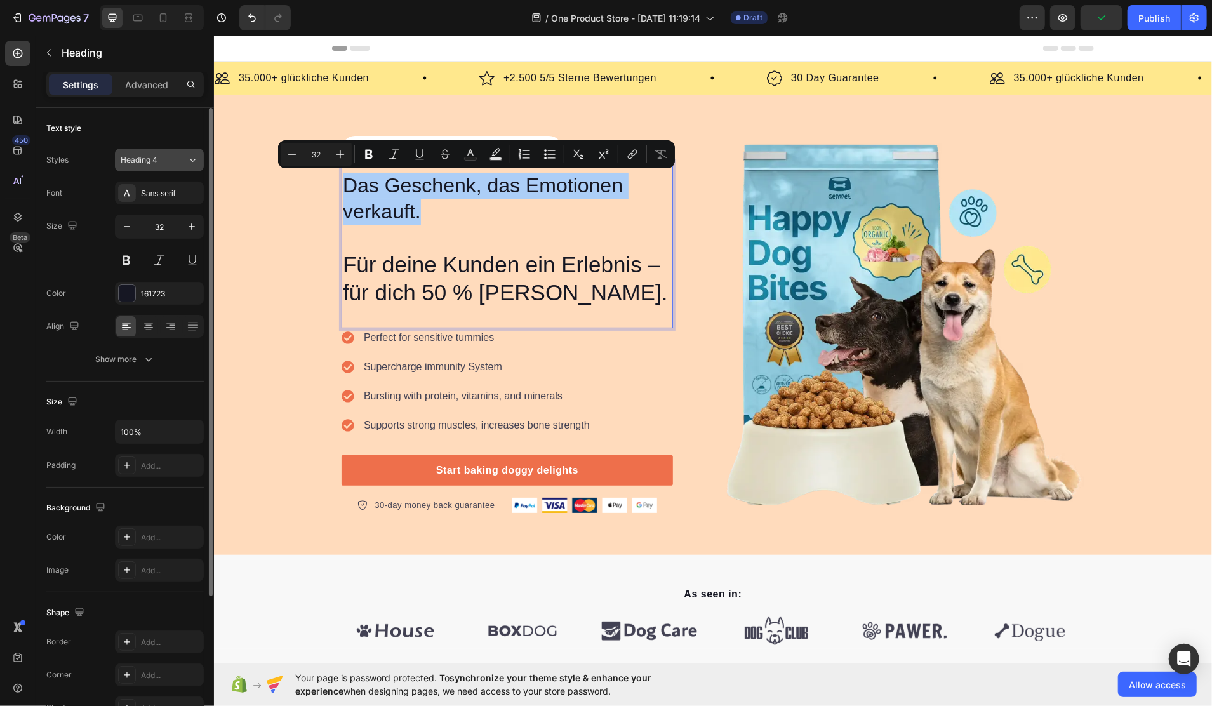
click at [167, 168] on button "Heading 4" at bounding box center [159, 160] width 89 height 23
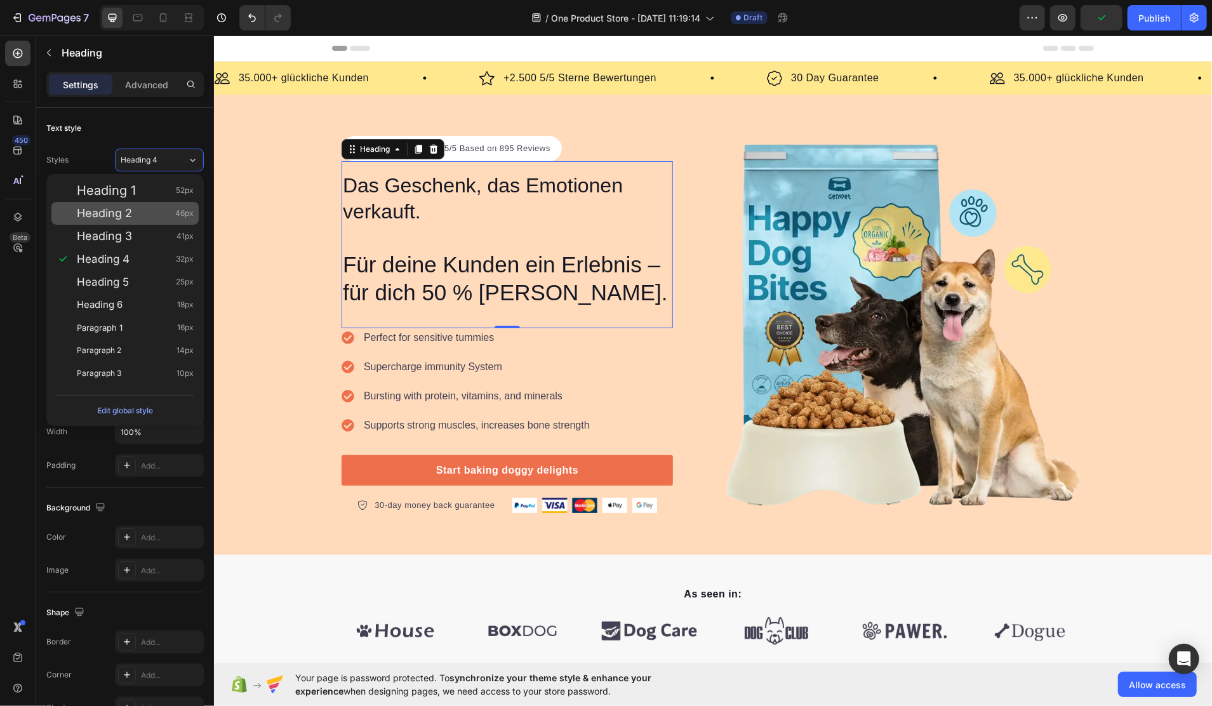
click at [137, 206] on div "Heading 2 46px" at bounding box center [124, 213] width 147 height 23
type input "46"
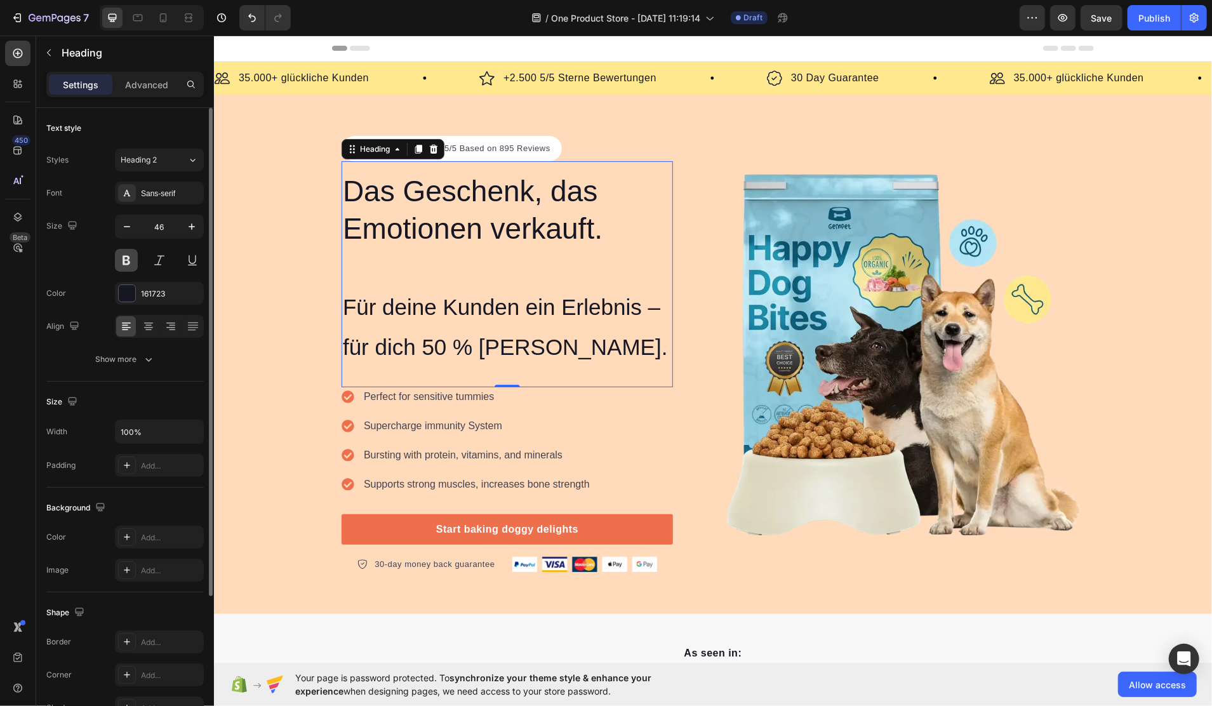
click at [120, 264] on button at bounding box center [126, 260] width 23 height 23
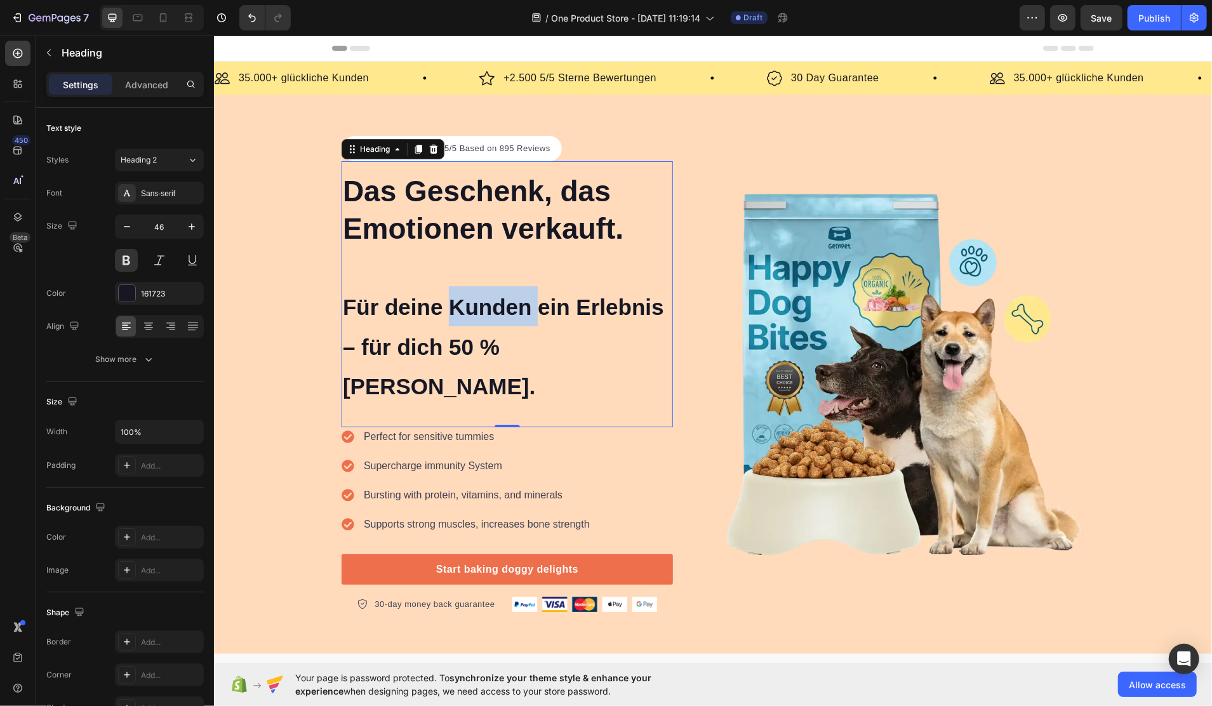
click at [483, 312] on span "Für deine Kunden ein Erlebnis – für dich 50 % [PERSON_NAME]." at bounding box center [502, 346] width 321 height 105
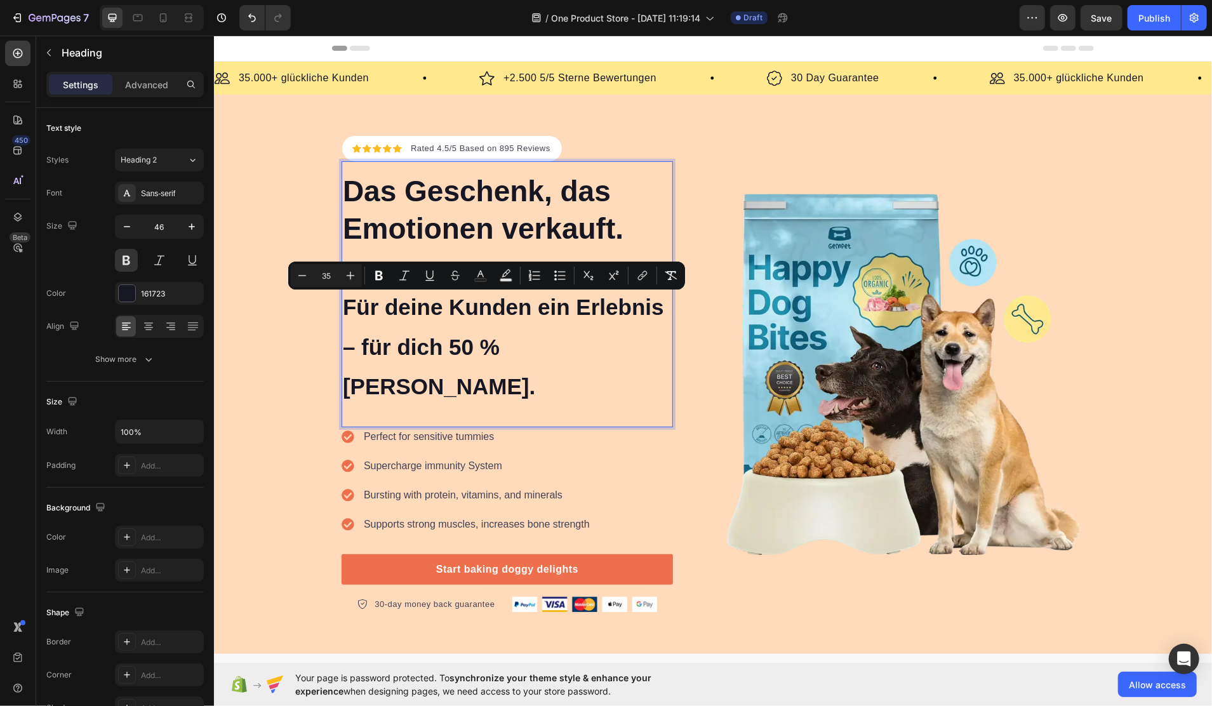
click at [591, 347] on p "Das Geschenk, das Emotionen verkauft. Für deine Kunden ein Erlebnis – für dich …" at bounding box center [506, 289] width 329 height 234
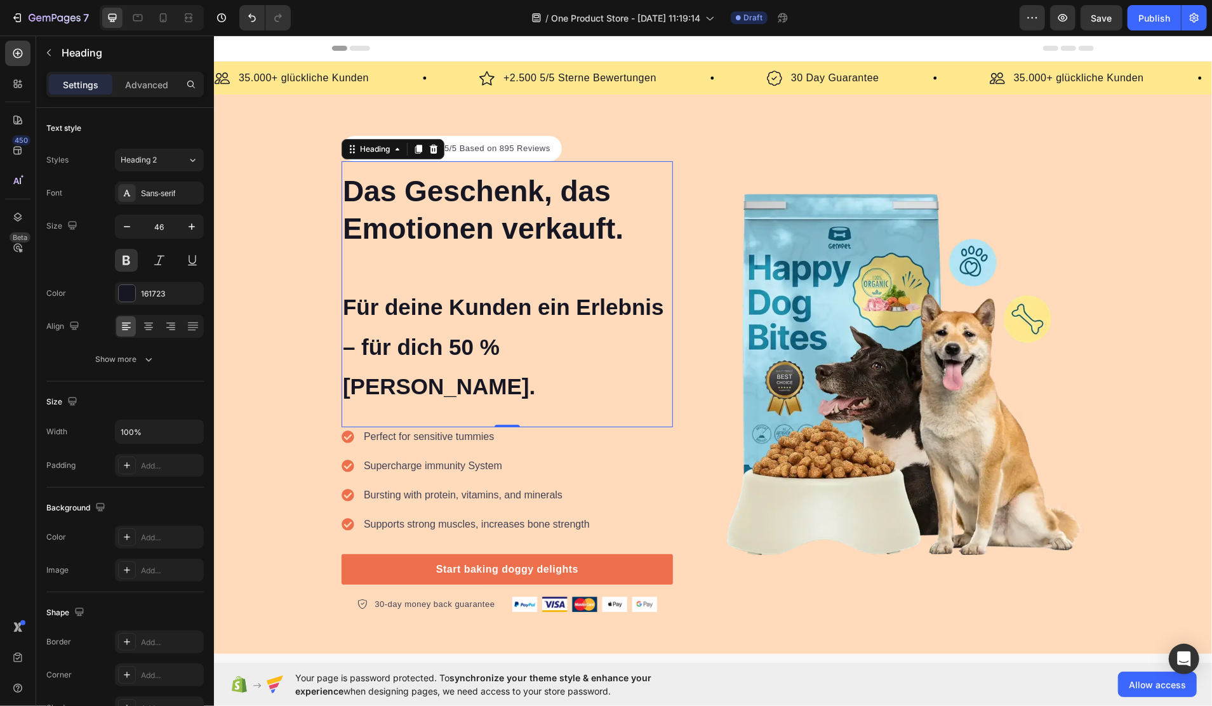
drag, startPoint x: 596, startPoint y: 370, endPoint x: 507, endPoint y: 348, distance: 91.6
click at [486, 347] on div "Das Geschenk, das Emotionen verkauft. Für deine Kunden ein Erlebnis – für dich …" at bounding box center [506, 294] width 331 height 267
click at [559, 348] on span "Für deine Kunden ein Erlebnis – für dich 50 % [PERSON_NAME]." at bounding box center [502, 346] width 321 height 105
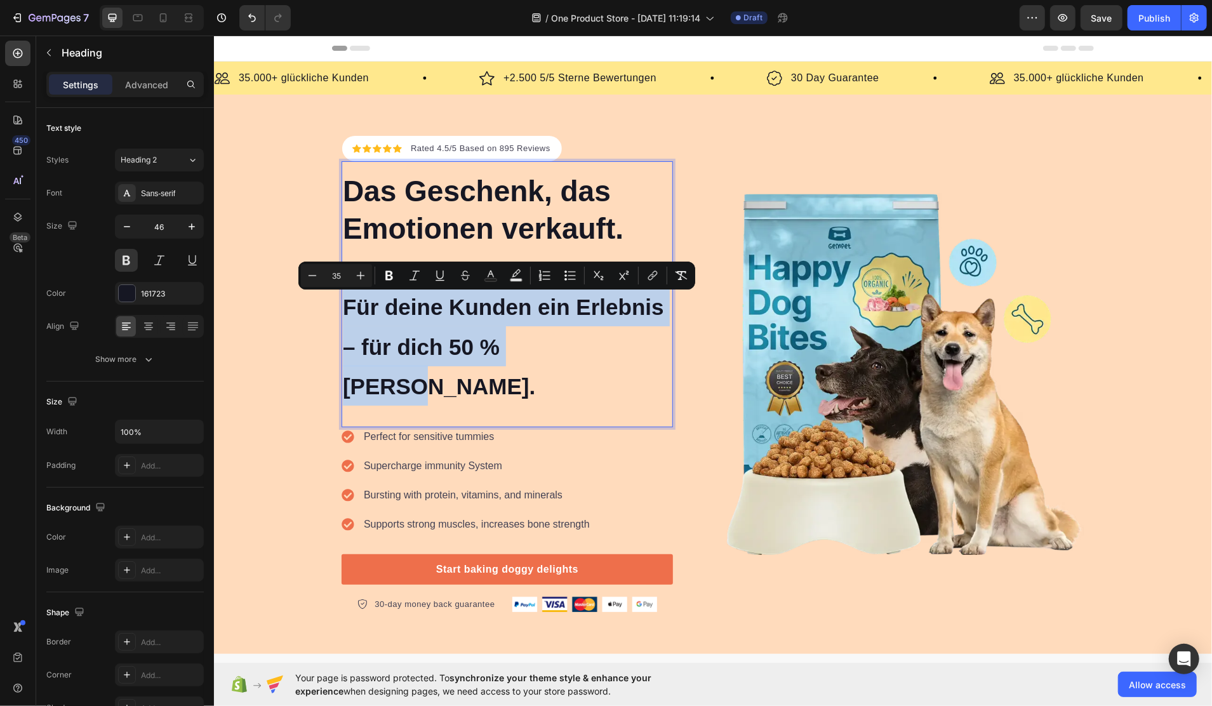
drag, startPoint x: 583, startPoint y: 349, endPoint x: 338, endPoint y: 304, distance: 249.1
click at [342, 304] on p "Das Geschenk, das Emotionen verkauft. Für deine Kunden ein Erlebnis – für dich …" at bounding box center [506, 289] width 329 height 234
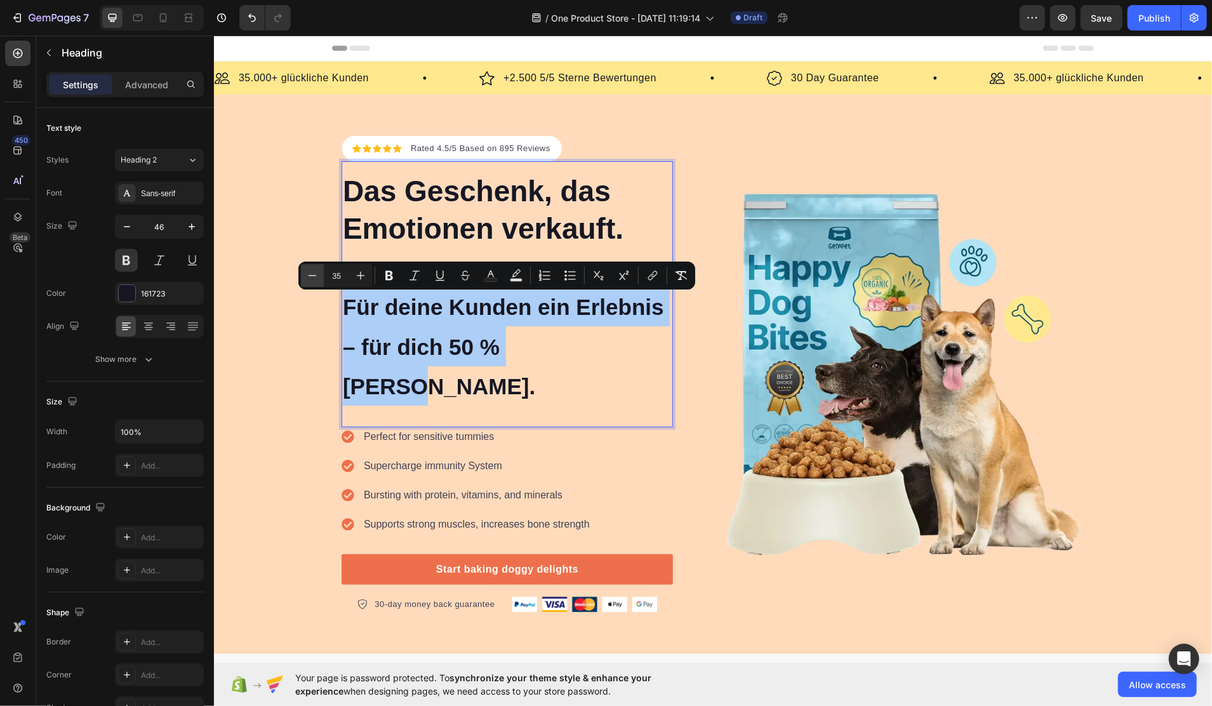
click at [308, 272] on icon "Editor contextual toolbar" at bounding box center [312, 275] width 13 height 13
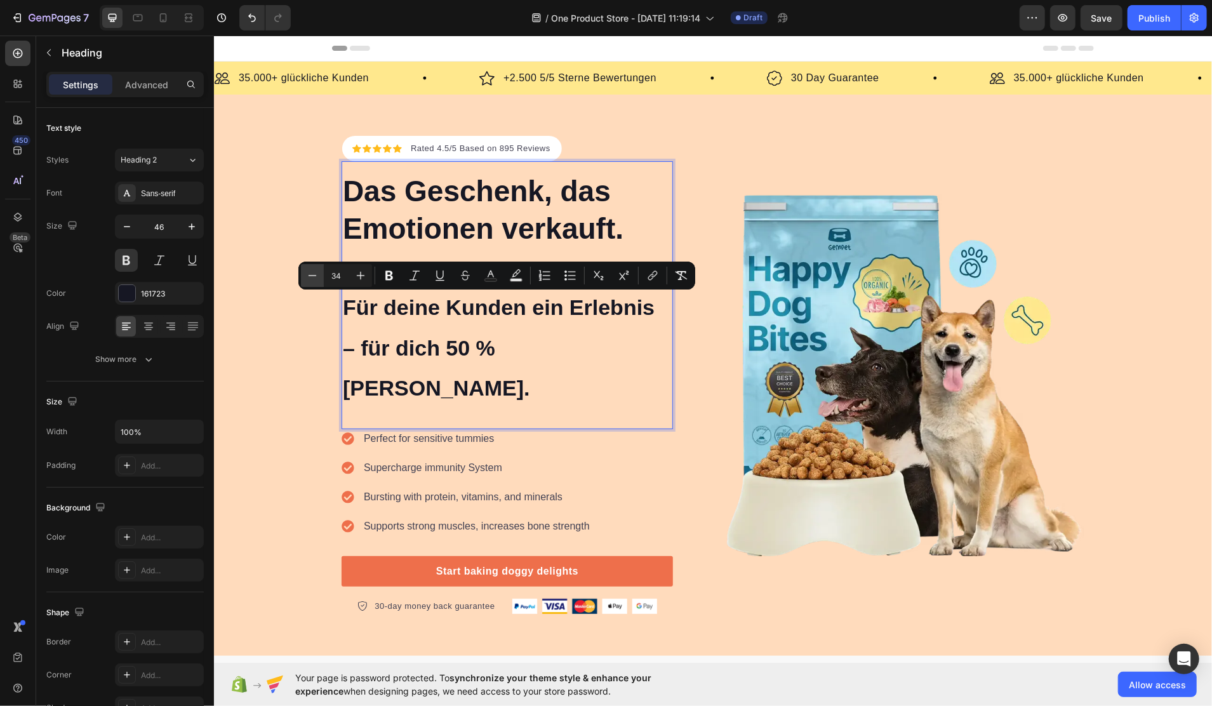
click at [308, 272] on icon "Editor contextual toolbar" at bounding box center [312, 275] width 13 height 13
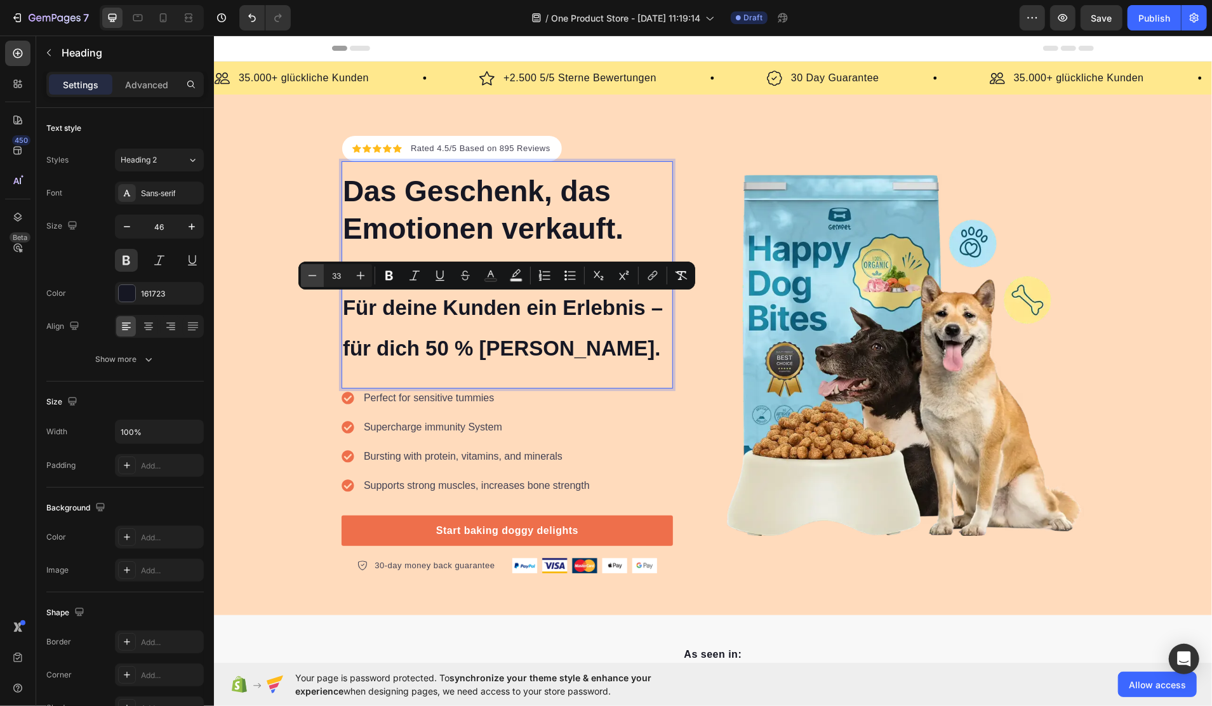
click at [308, 272] on icon "Editor contextual toolbar" at bounding box center [312, 275] width 13 height 13
type input "32"
click at [538, 367] on h2 "Das Geschenk, das Emotionen verkauft. Für deine Kunden ein Erlebnis – für dich …" at bounding box center [506, 270] width 331 height 199
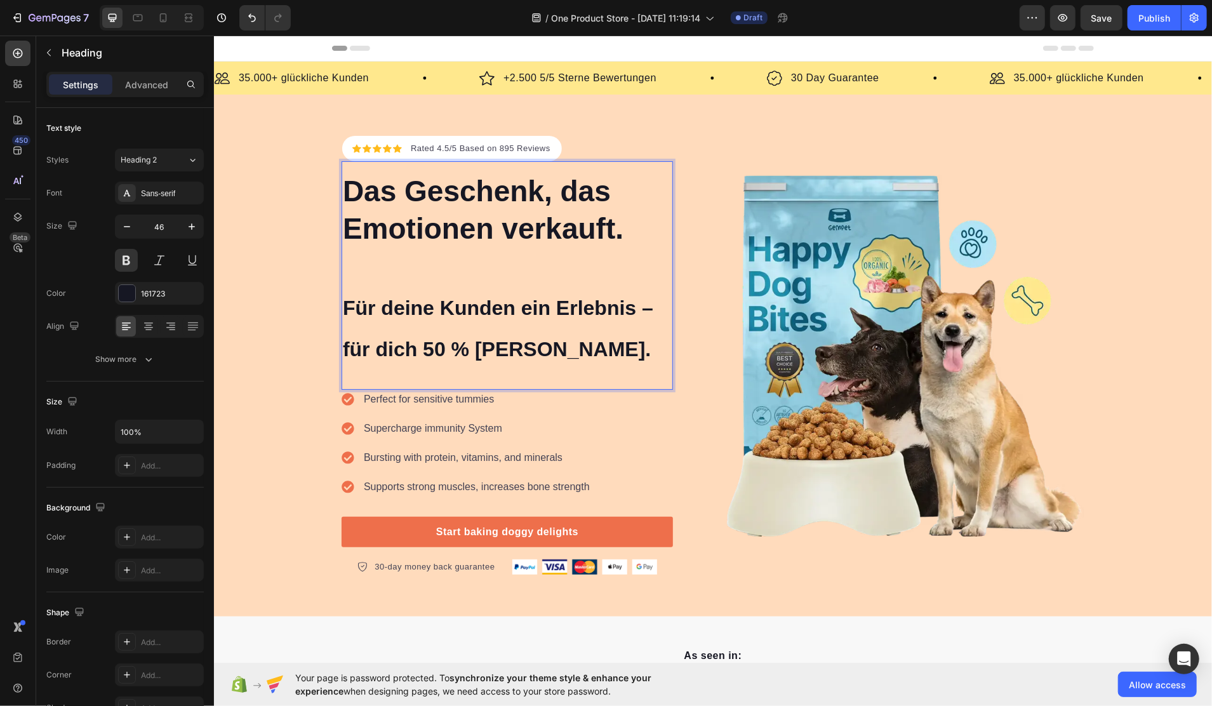
click at [869, 375] on img at bounding box center [903, 355] width 362 height 362
click at [481, 363] on p "Das Geschenk, das Emotionen verkauft. Für deine Kunden ein Erlebnis – für dich …" at bounding box center [506, 270] width 329 height 196
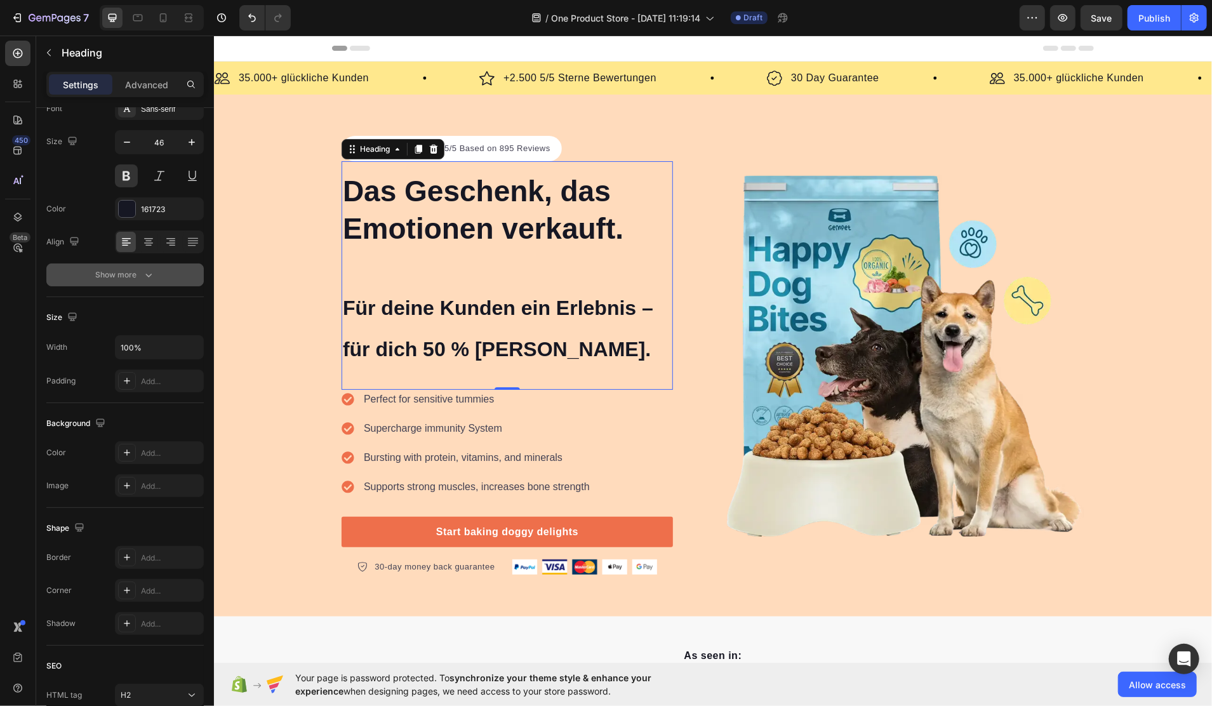
click at [147, 276] on icon "button" at bounding box center [148, 276] width 6 height 4
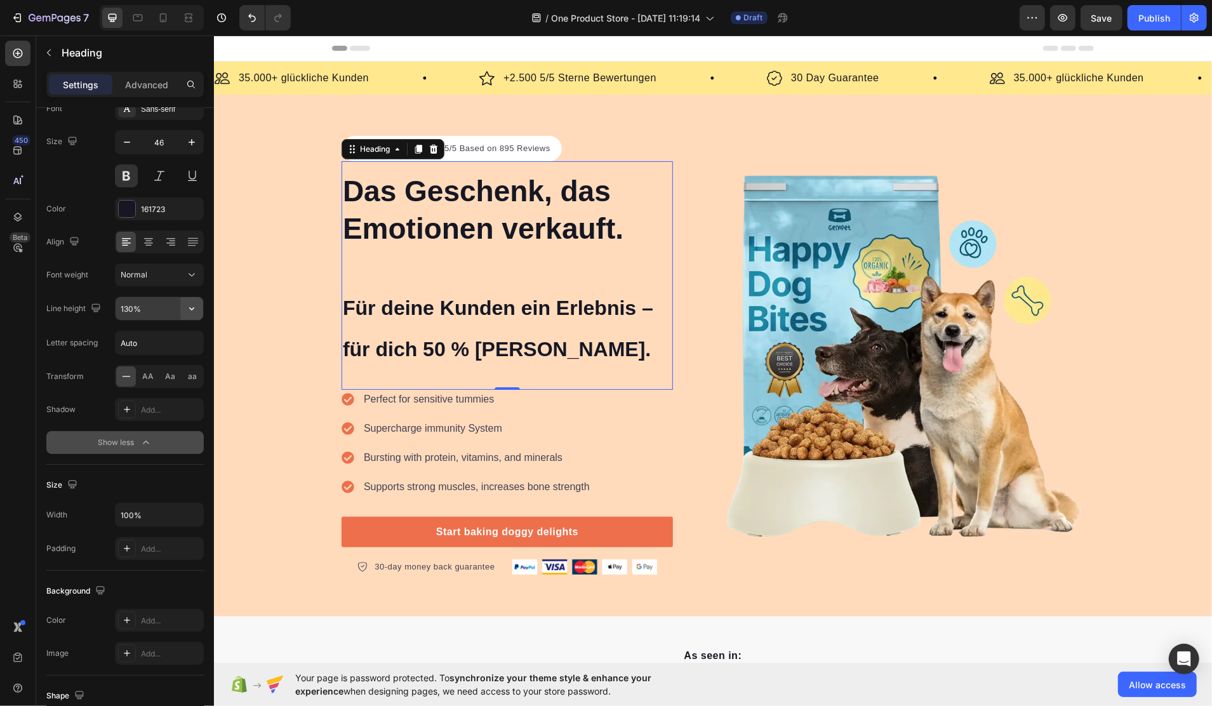
click at [194, 309] on icon "button" at bounding box center [191, 308] width 13 height 13
click at [148, 340] on p "100%" at bounding box center [156, 340] width 72 height 11
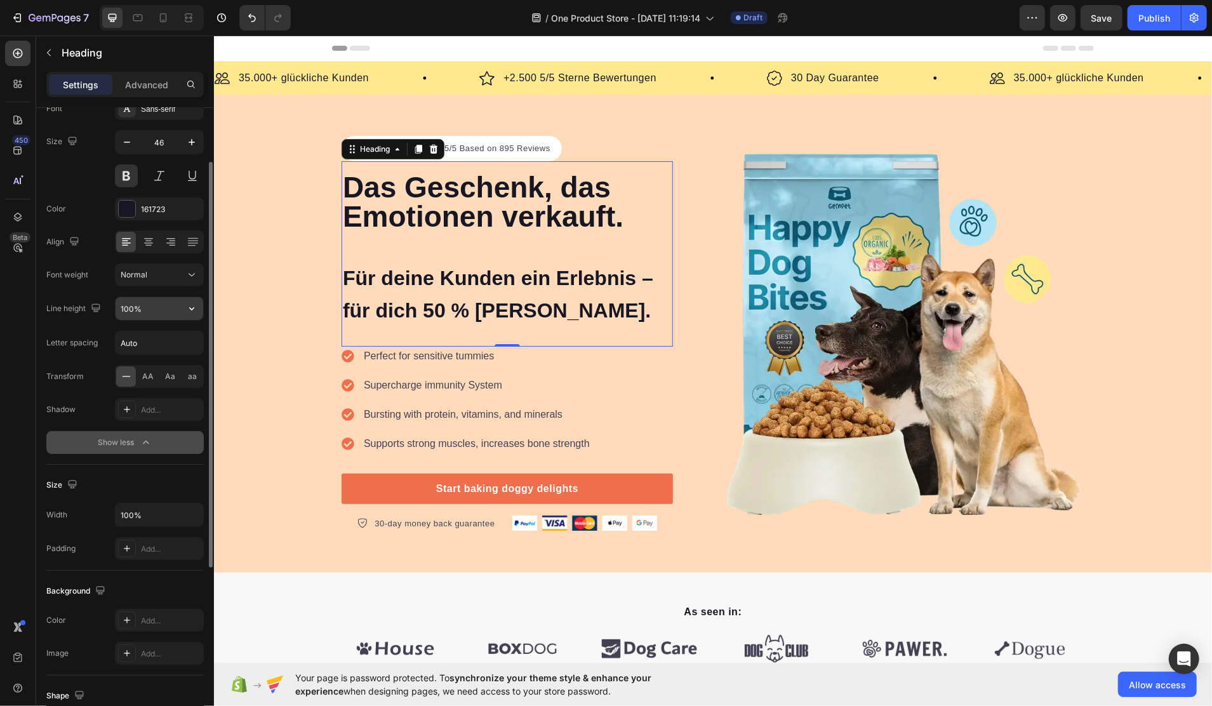
click at [180, 305] on button "button" at bounding box center [191, 308] width 23 height 23
click at [154, 306] on input "100%" at bounding box center [160, 308] width 88 height 23
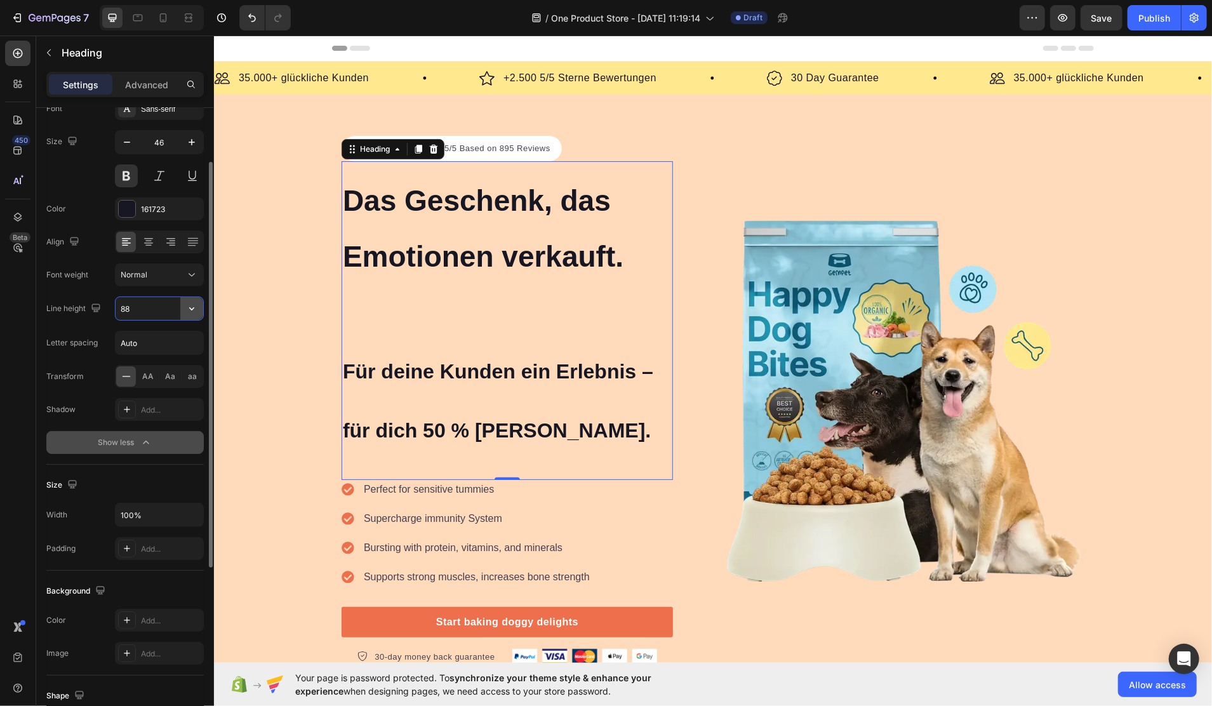
click at [188, 304] on icon "button" at bounding box center [191, 308] width 13 height 13
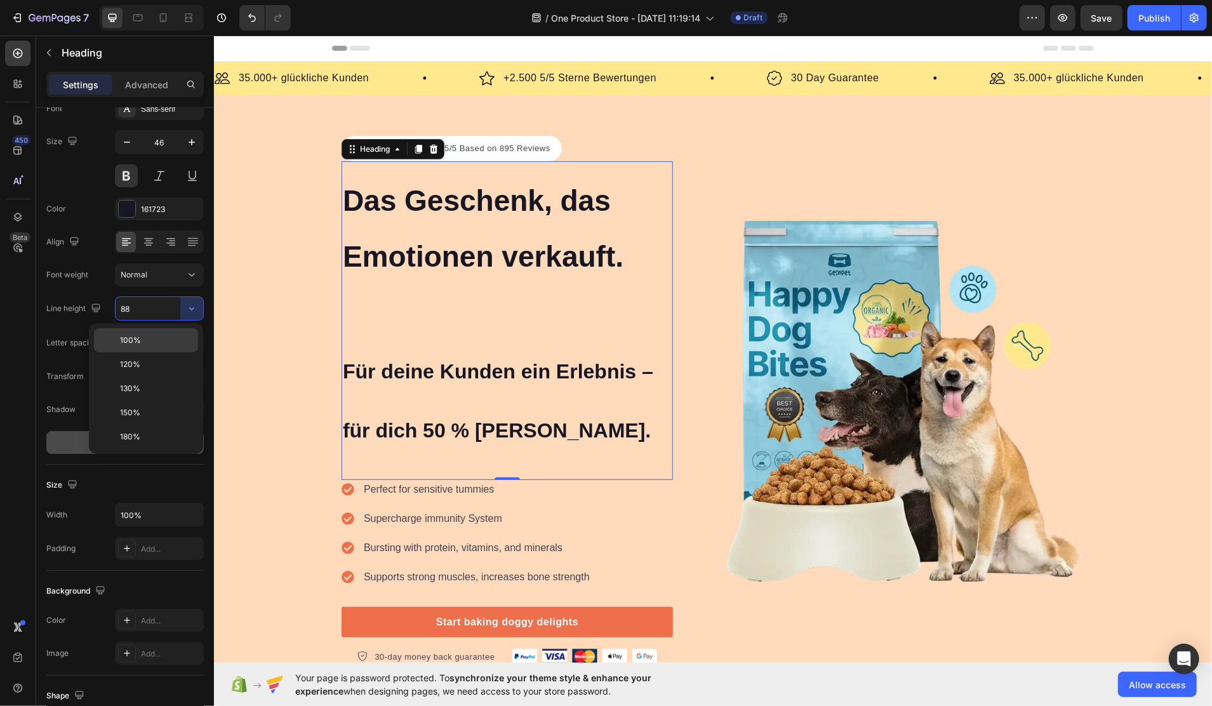
click at [163, 352] on div "100%" at bounding box center [146, 364] width 104 height 24
type input "100%"
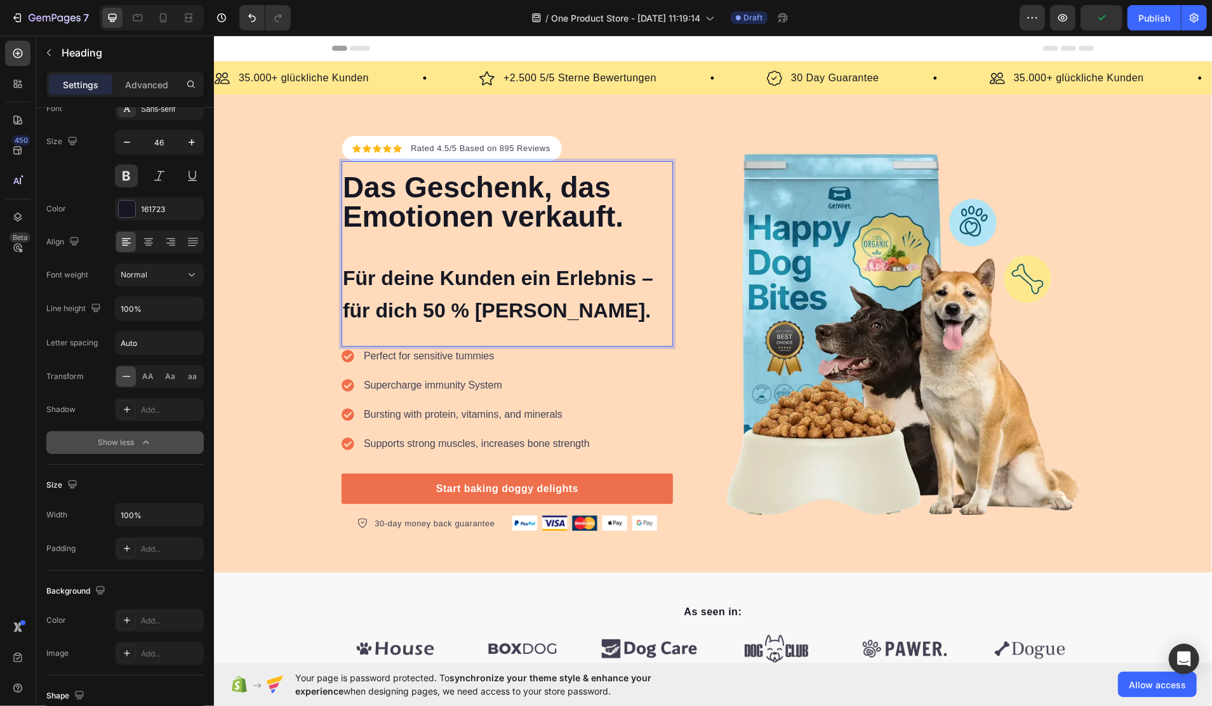
click at [467, 253] on p "Das Geschenk, das Emotionen verkauft. ⁠⁠⁠⁠⁠⁠⁠ Für deine Kunden ein Erlebnis – f…" at bounding box center [506, 248] width 329 height 152
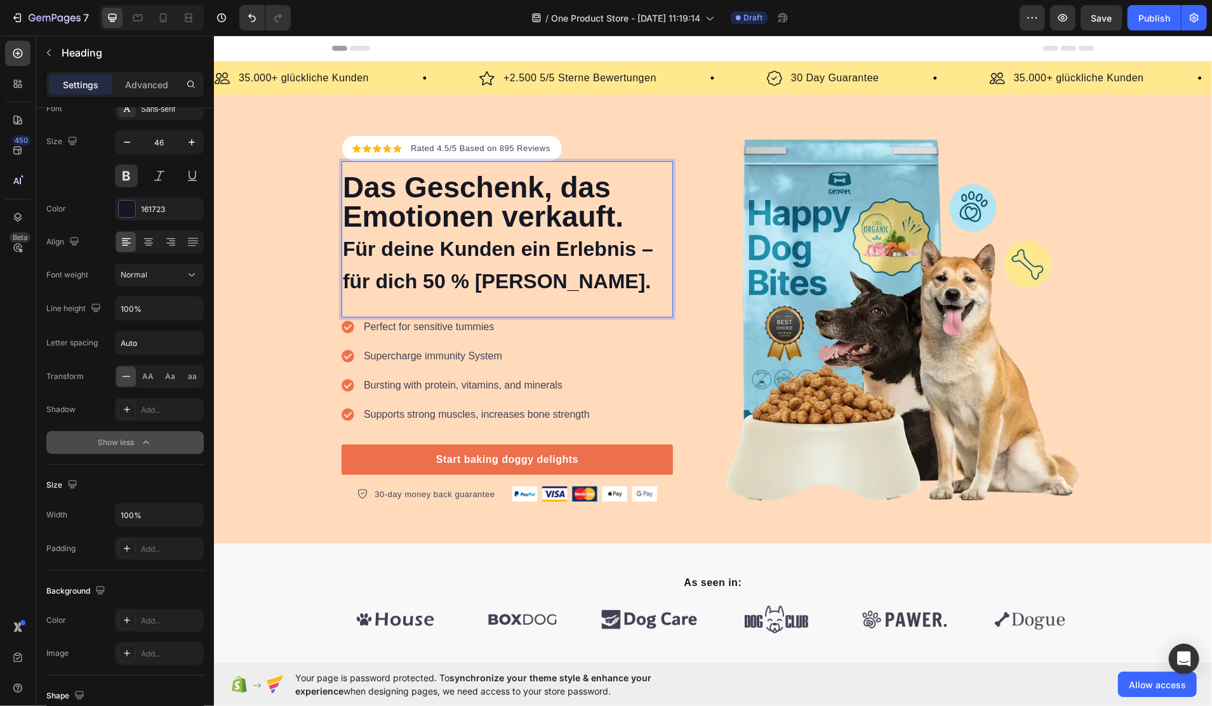
click at [569, 271] on p "Das Geschenk, das Emotionen verkauft. Für deine Kunden ein Erlebnis – für dich …" at bounding box center [506, 233] width 329 height 123
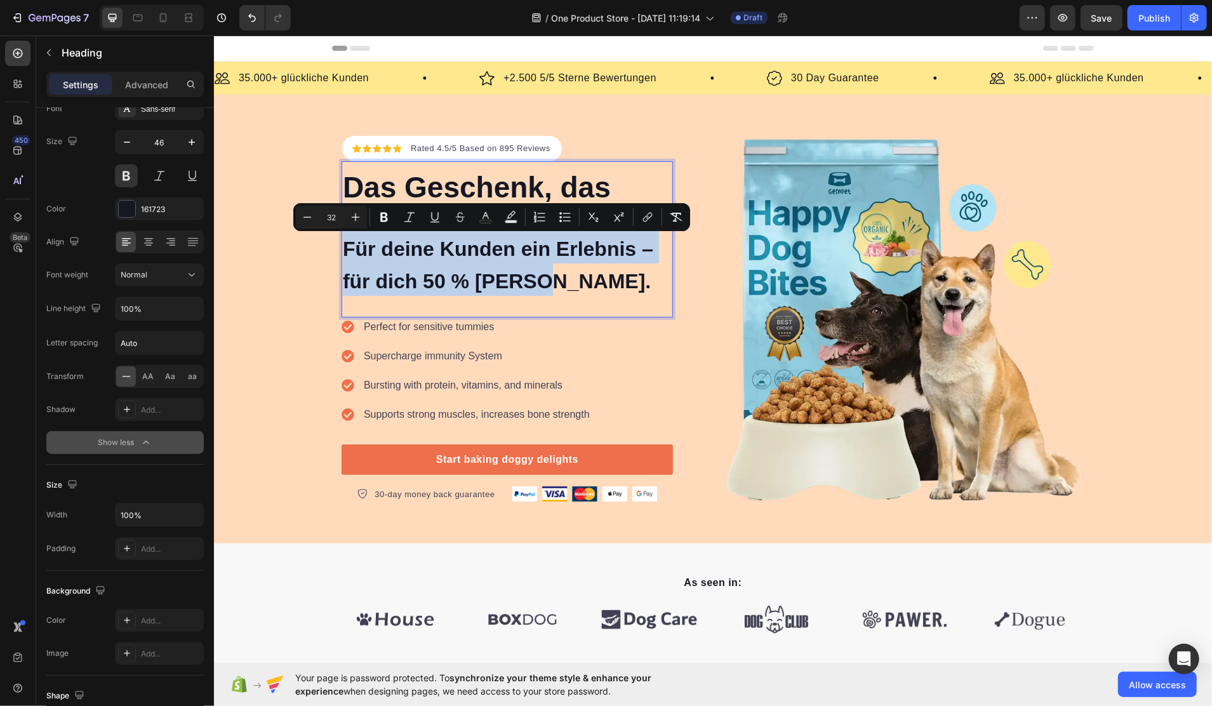
drag, startPoint x: 556, startPoint y: 288, endPoint x: 336, endPoint y: 248, distance: 223.2
click at [342, 248] on p "Das Geschenk, das Emotionen verkauft. Für deine Kunden ein Erlebnis – für dich …" at bounding box center [506, 233] width 329 height 123
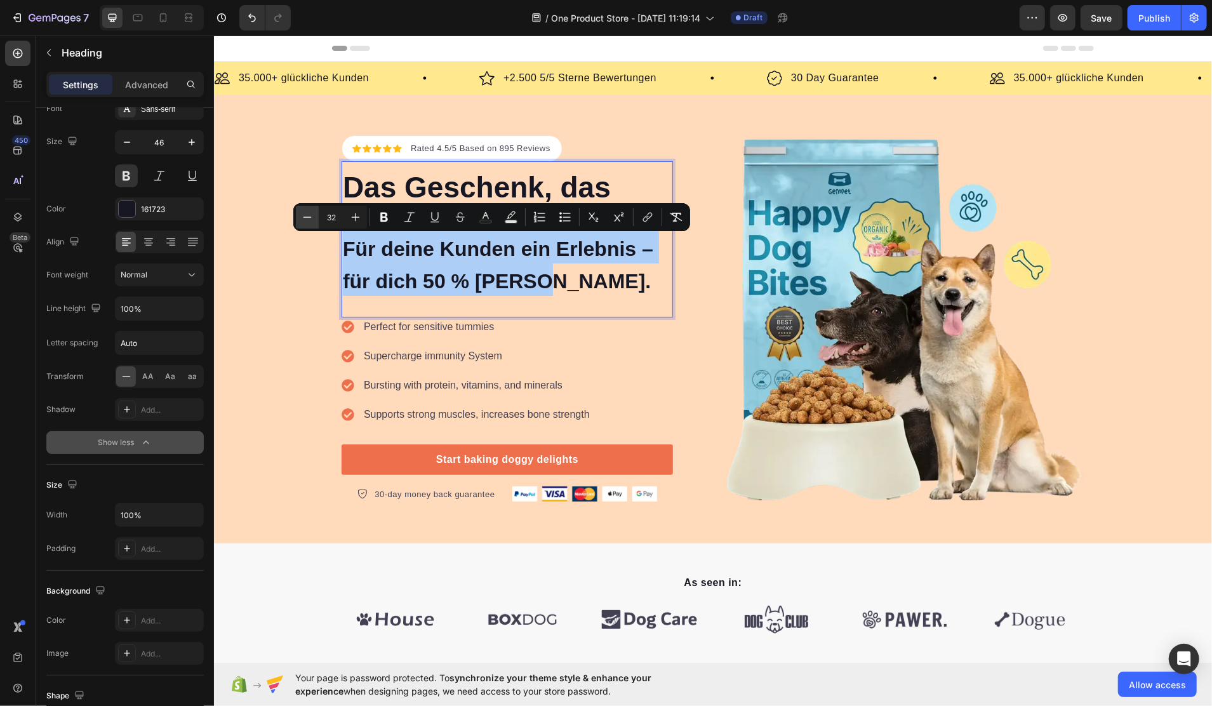
click at [312, 220] on icon "Editor contextual toolbar" at bounding box center [307, 217] width 13 height 13
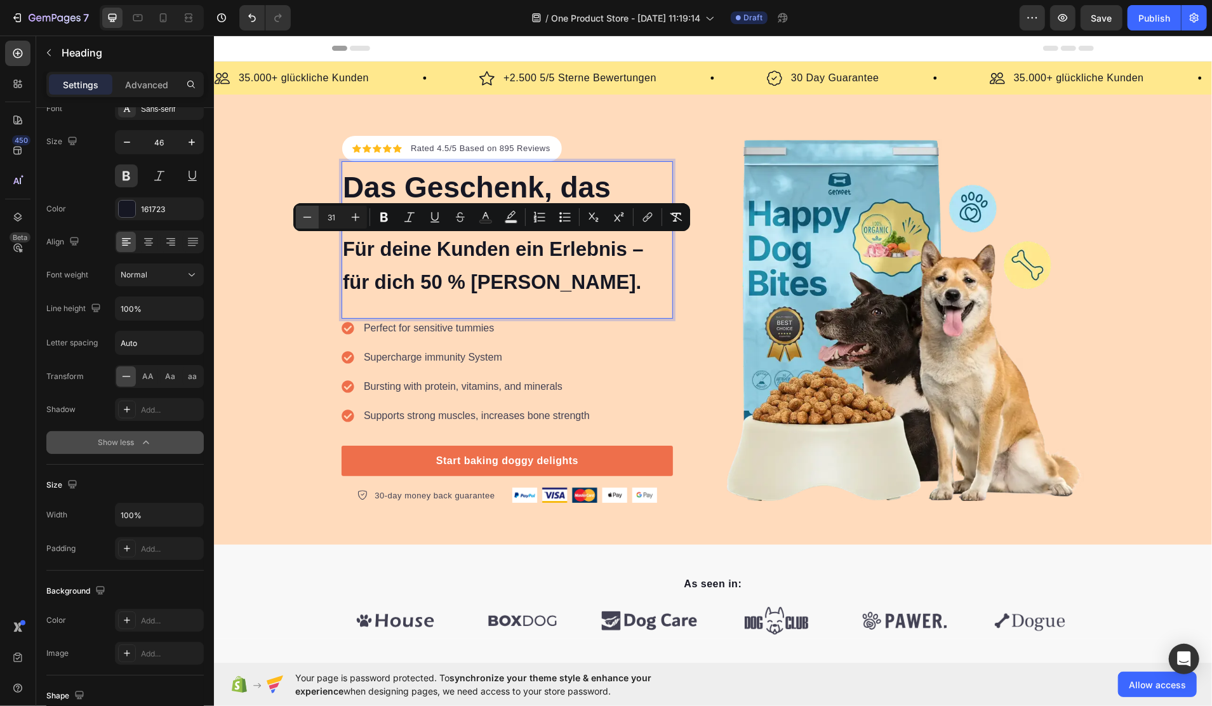
click at [312, 220] on icon "Editor contextual toolbar" at bounding box center [307, 217] width 13 height 13
type input "30"
click at [635, 245] on span "Für deine Kunden ein Erlebnis – für dich 50 % [PERSON_NAME]." at bounding box center [503, 265] width 322 height 54
click at [631, 249] on span "Für deine Kunden ein Erlebnis – für dich 50 % [PERSON_NAME]." at bounding box center [503, 265] width 322 height 54
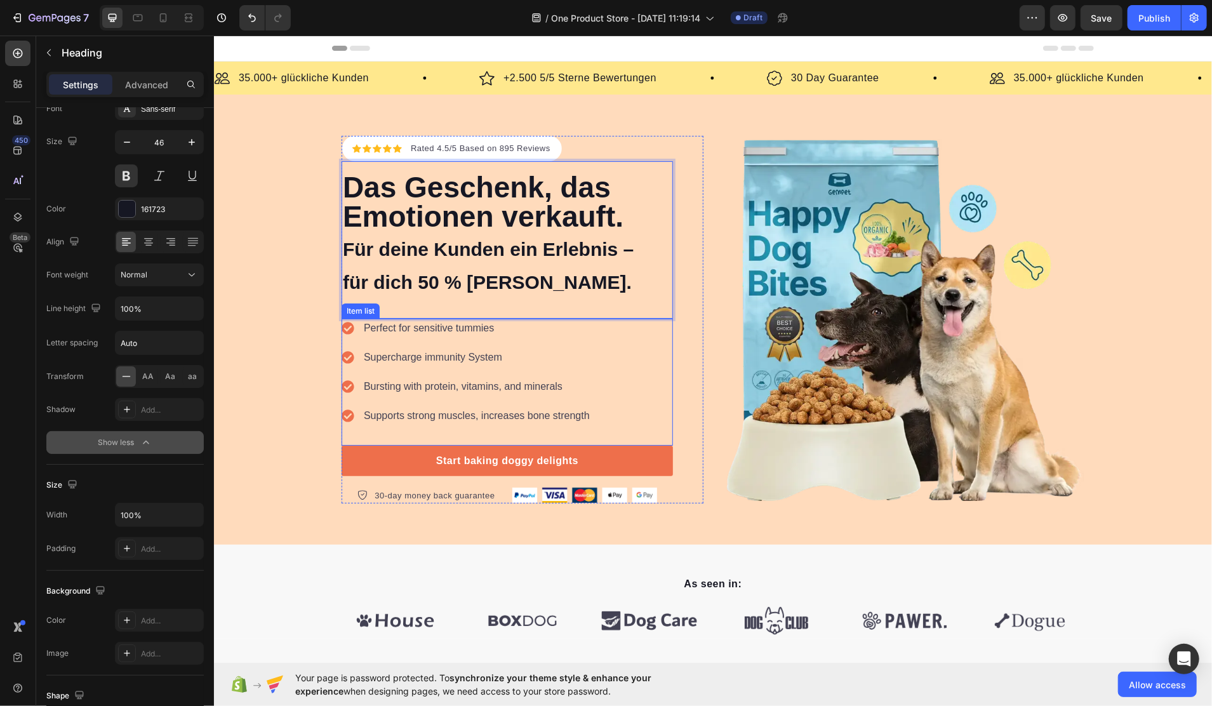
click at [471, 322] on p "Perfect for sensitive tummies" at bounding box center [476, 327] width 226 height 15
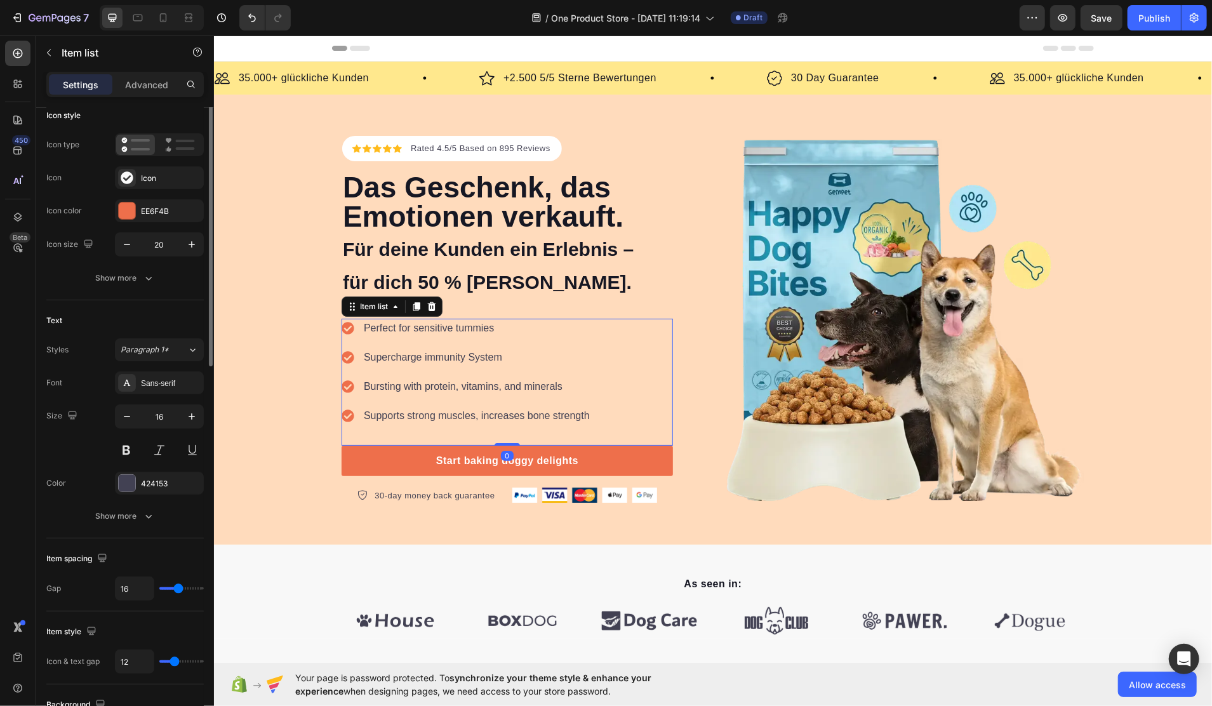
scroll to position [0, 0]
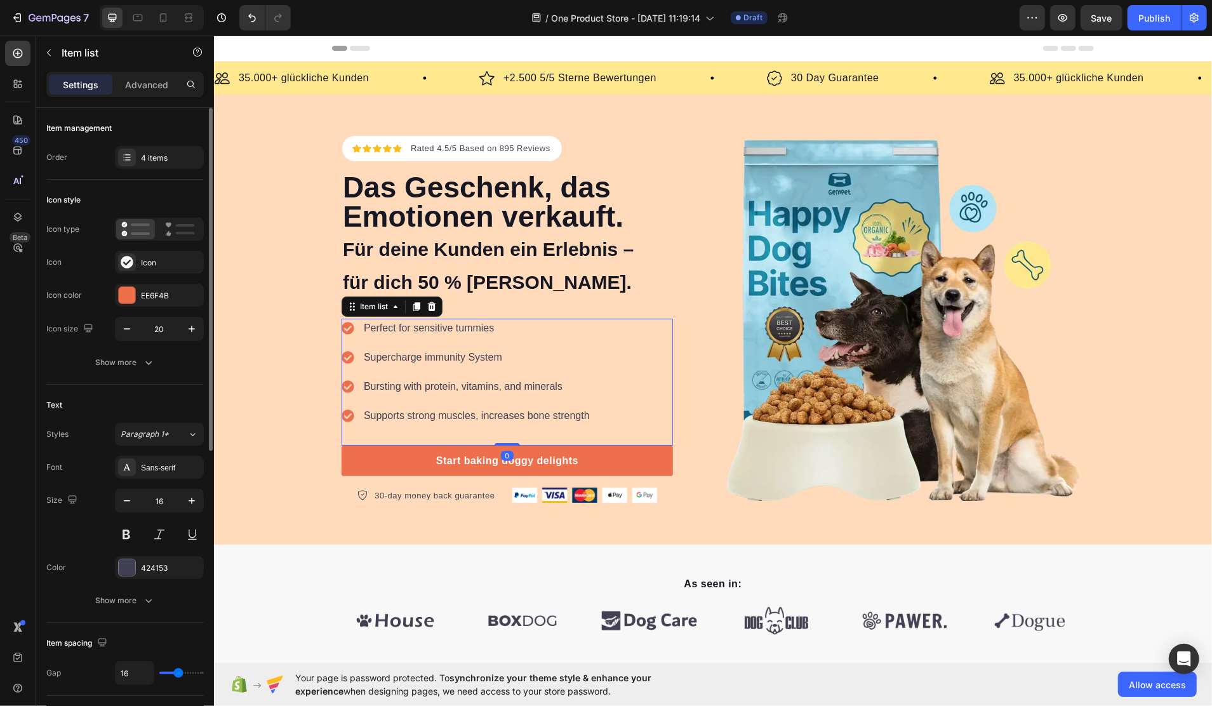
click at [471, 322] on p "Perfect for sensitive tummies" at bounding box center [476, 327] width 226 height 15
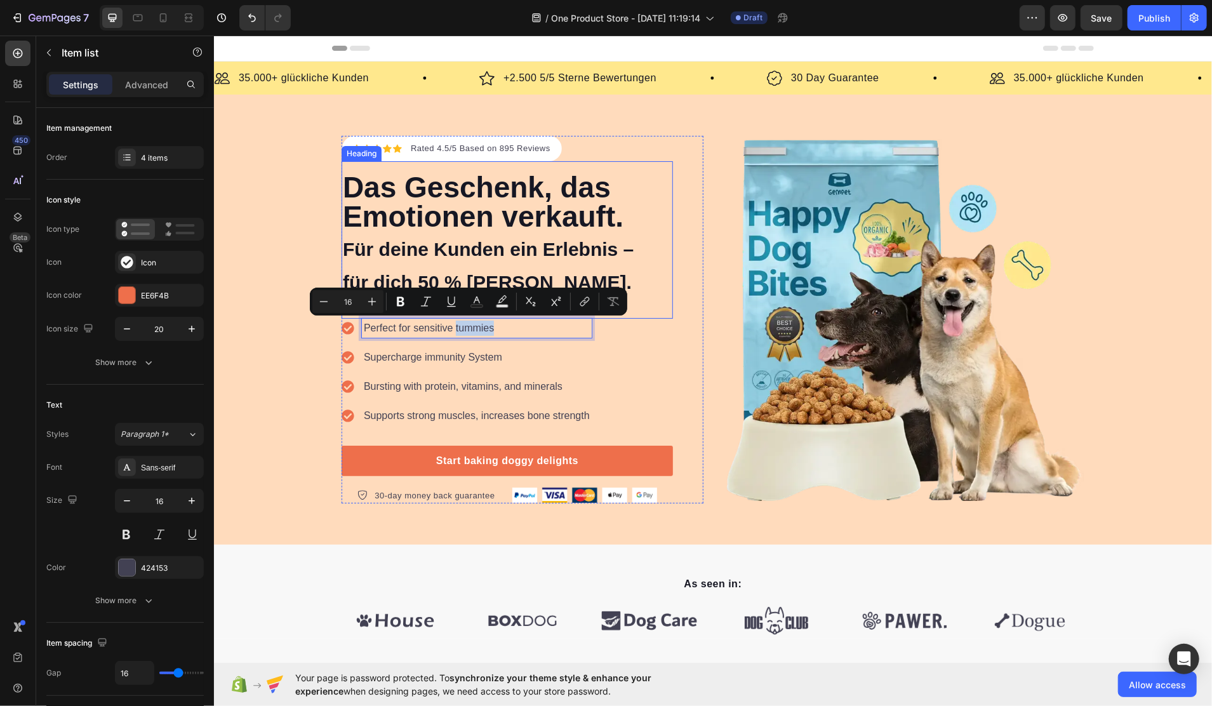
click at [577, 208] on p "Das Geschenk, das Emotionen verkauft. Für deine Kunden ein Erlebnis – für dich …" at bounding box center [506, 234] width 329 height 124
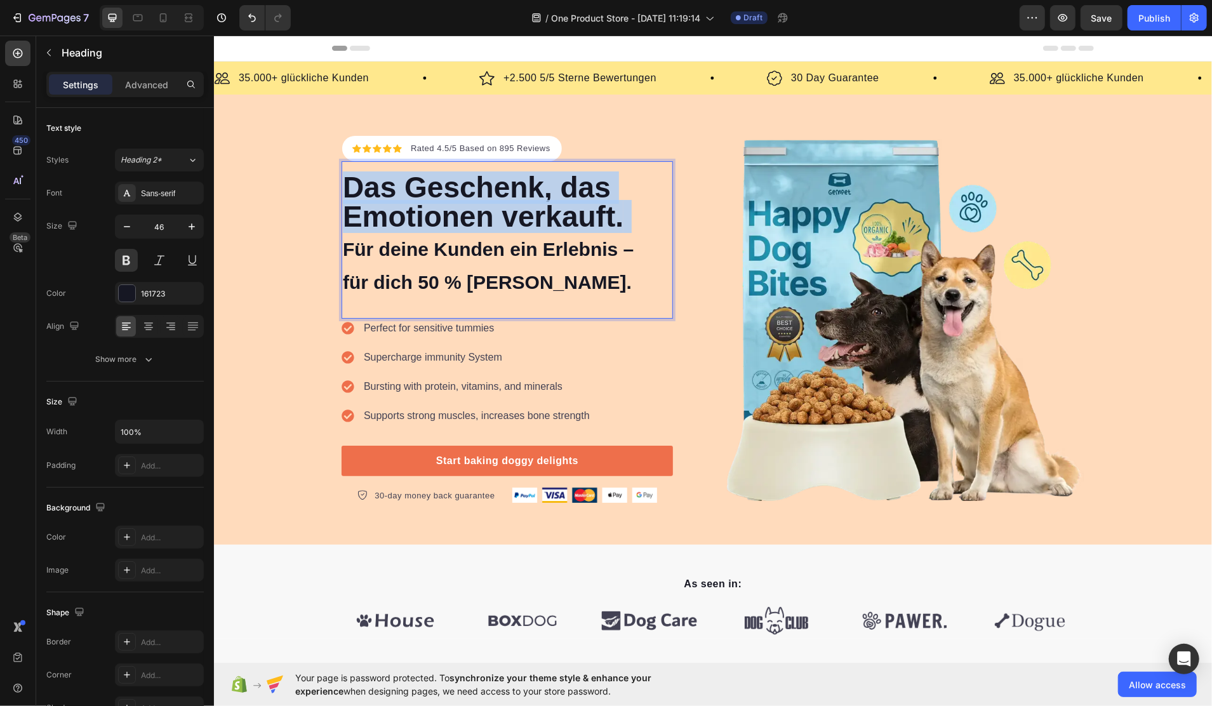
click at [577, 208] on p "Das Geschenk, das Emotionen verkauft. Für deine Kunden ein Erlebnis – für dich …" at bounding box center [506, 234] width 329 height 124
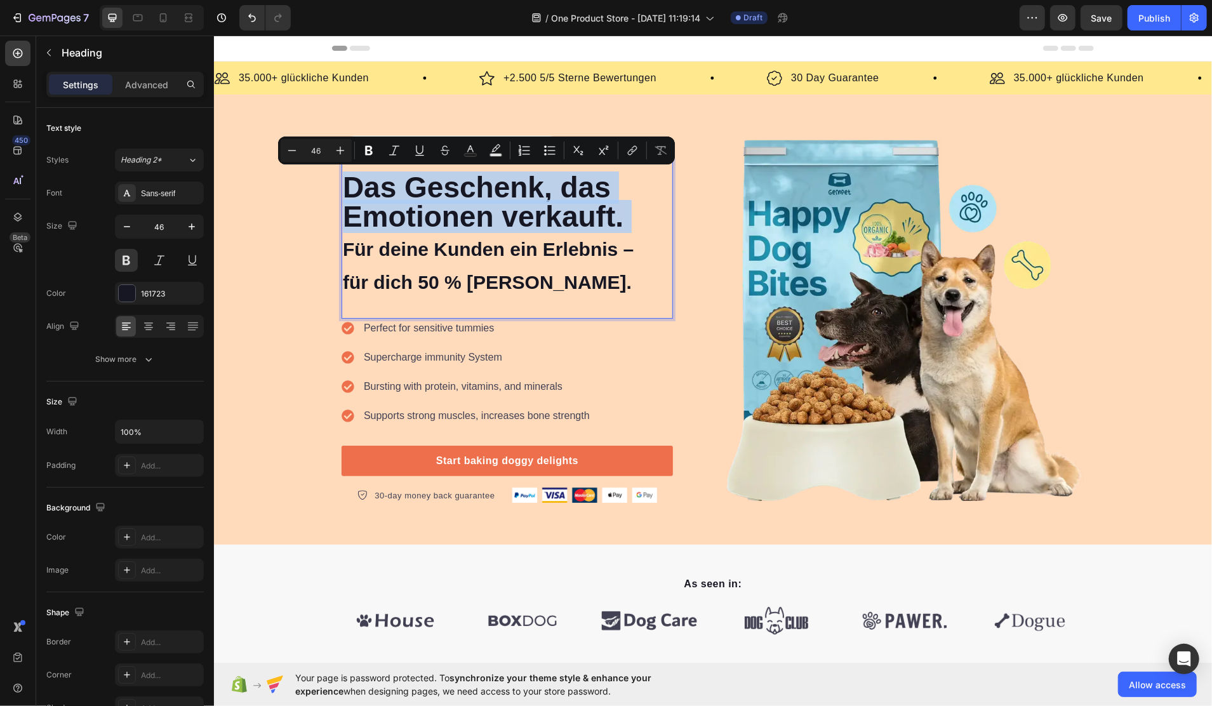
type input "30"
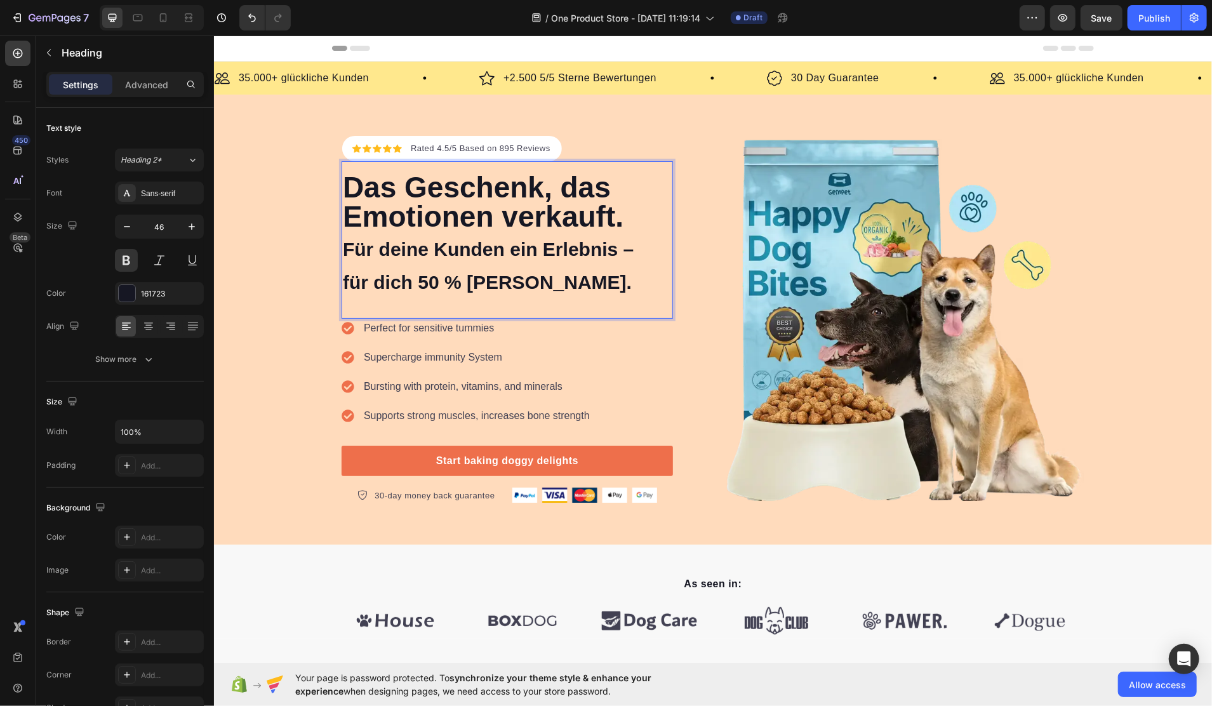
click at [457, 258] on p "Das Geschenk, das Emotionen verkauft. Für deine Kunden ein Erlebnis – für dich …" at bounding box center [506, 234] width 329 height 124
click at [488, 246] on span "Für deine Kunden ein Erlebnis –" at bounding box center [487, 248] width 291 height 21
click at [518, 279] on span "für dich 50 % [PERSON_NAME]." at bounding box center [486, 281] width 289 height 21
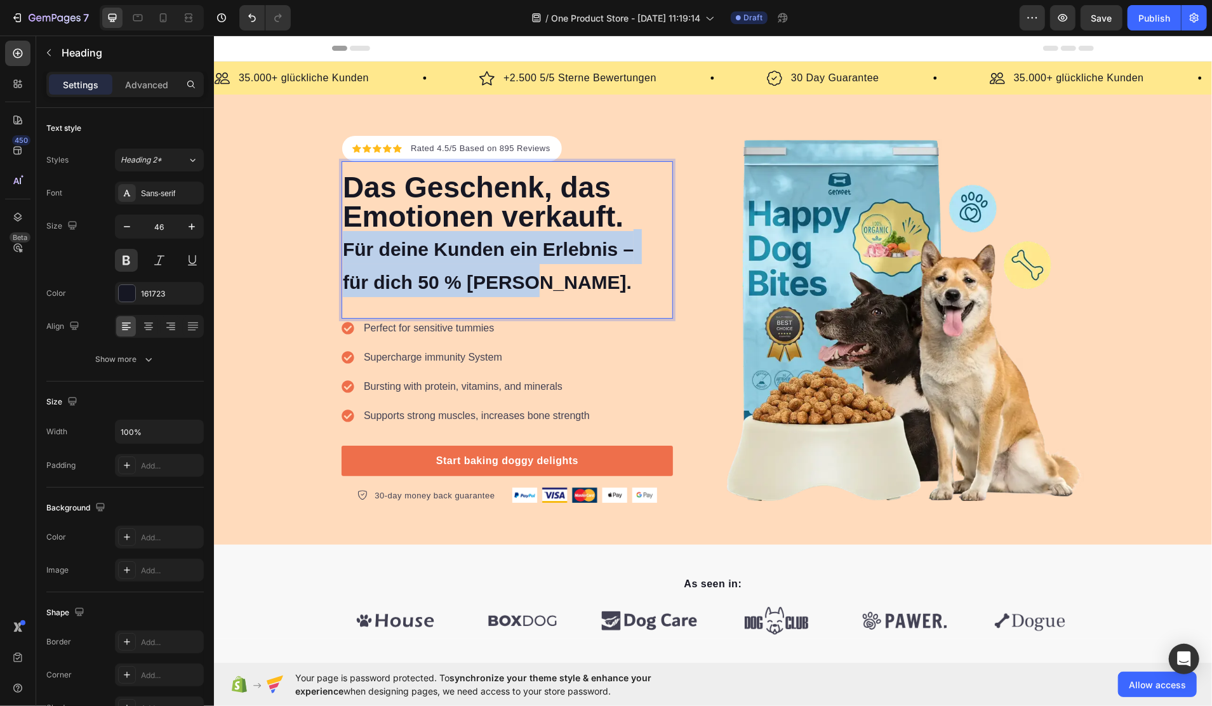
drag, startPoint x: 525, startPoint y: 281, endPoint x: 337, endPoint y: 243, distance: 192.5
click at [342, 243] on p "Das Geschenk, das Emotionen verkauft. Für deine Kunden ein Erlebnis – für dich …" at bounding box center [506, 234] width 329 height 124
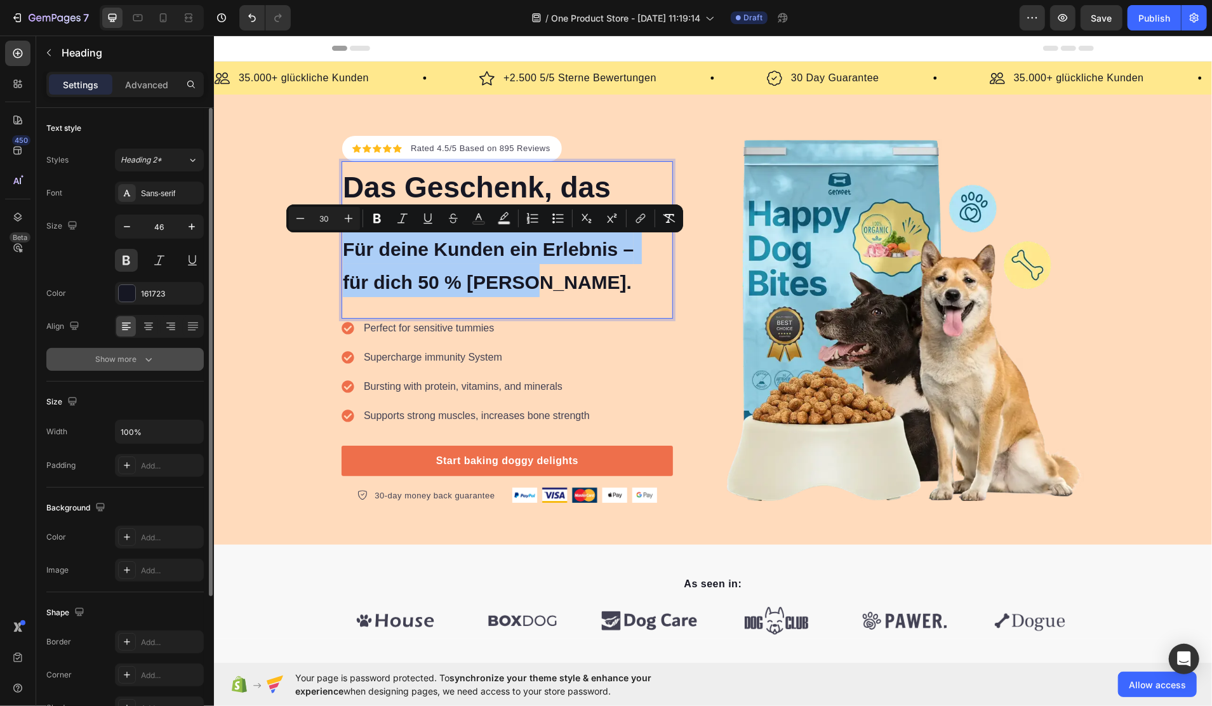
click at [137, 360] on div "Show more" at bounding box center [125, 359] width 59 height 13
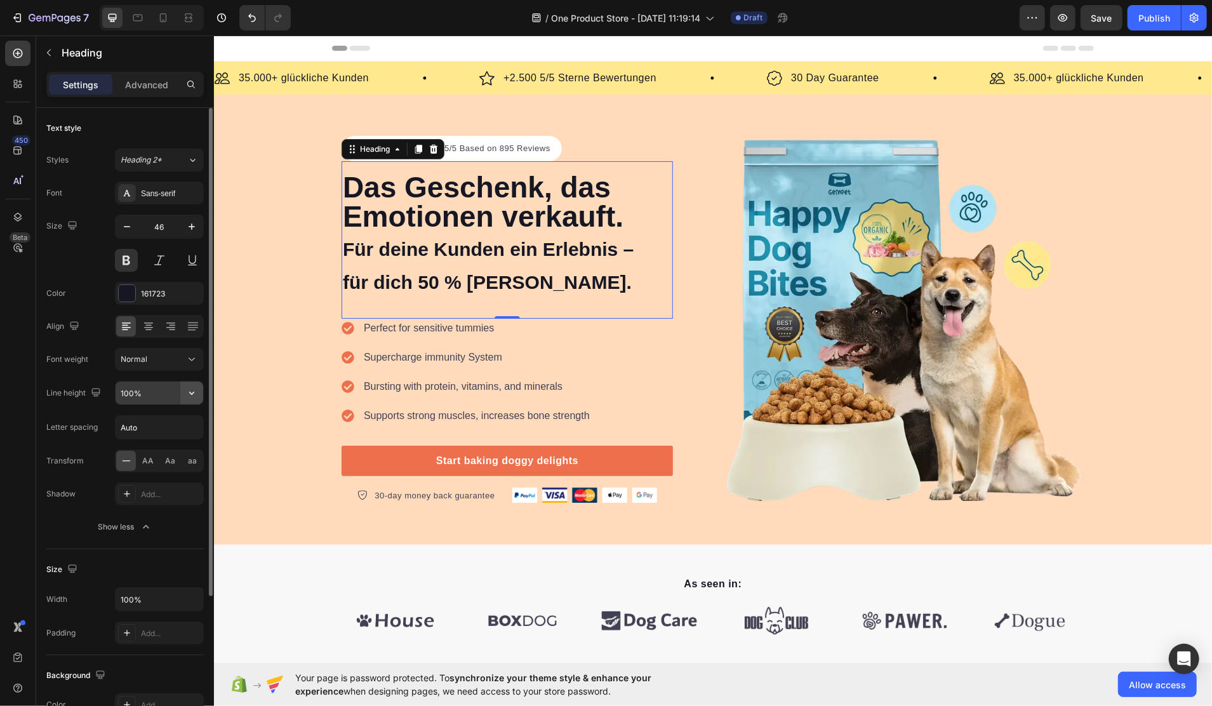
click at [188, 390] on icon "button" at bounding box center [191, 393] width 13 height 13
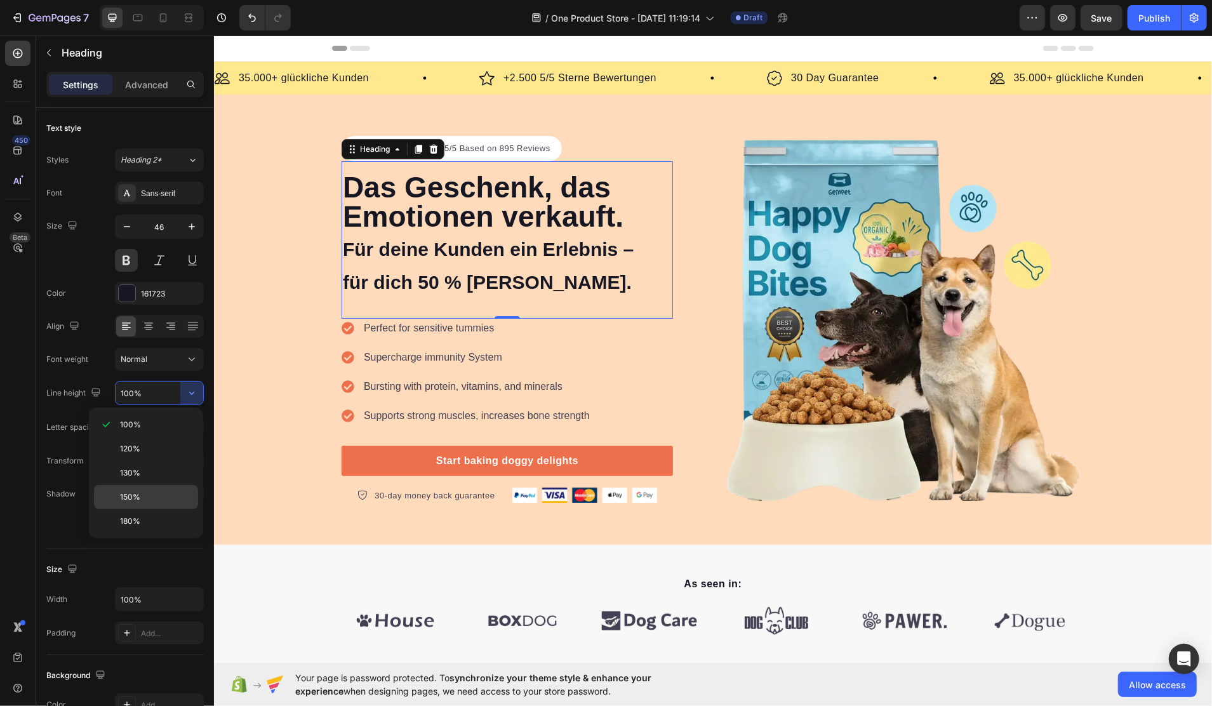
click at [141, 496] on p "150%" at bounding box center [156, 497] width 72 height 11
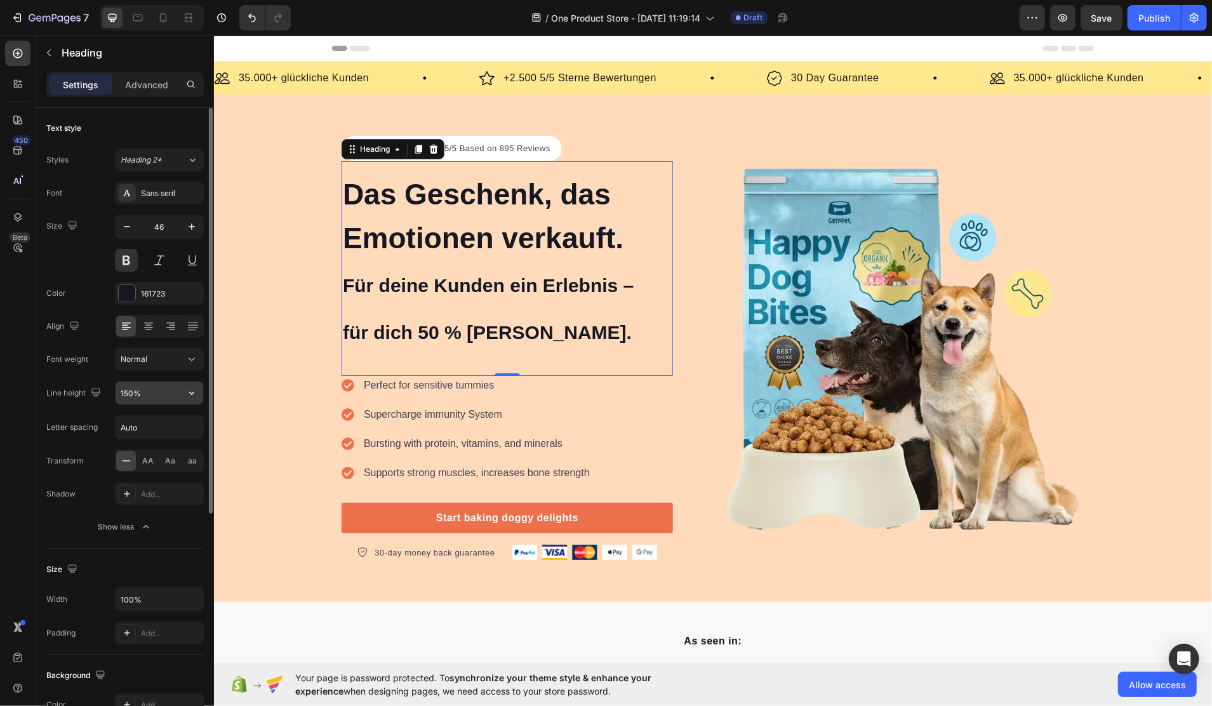
click at [155, 396] on input "150%" at bounding box center [160, 393] width 88 height 23
click at [185, 395] on icon "button" at bounding box center [191, 393] width 13 height 13
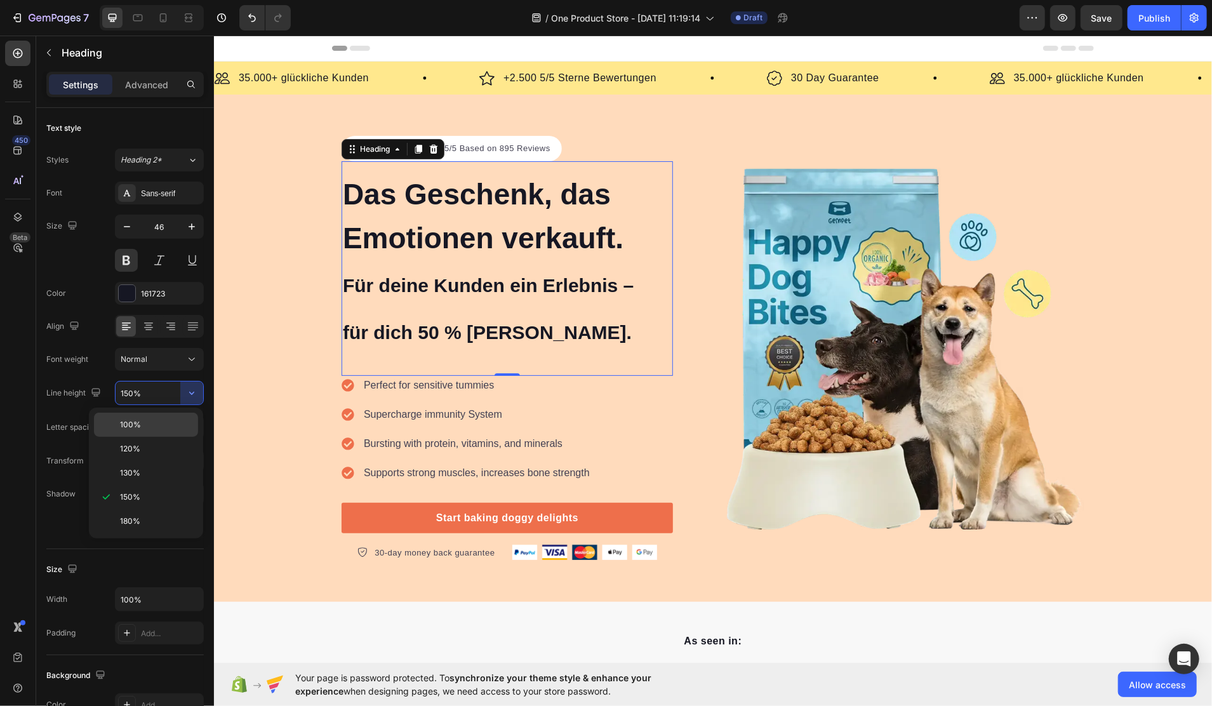
click at [170, 419] on p "100%" at bounding box center [156, 424] width 72 height 11
type input "100%"
